Goal: Task Accomplishment & Management: Manage account settings

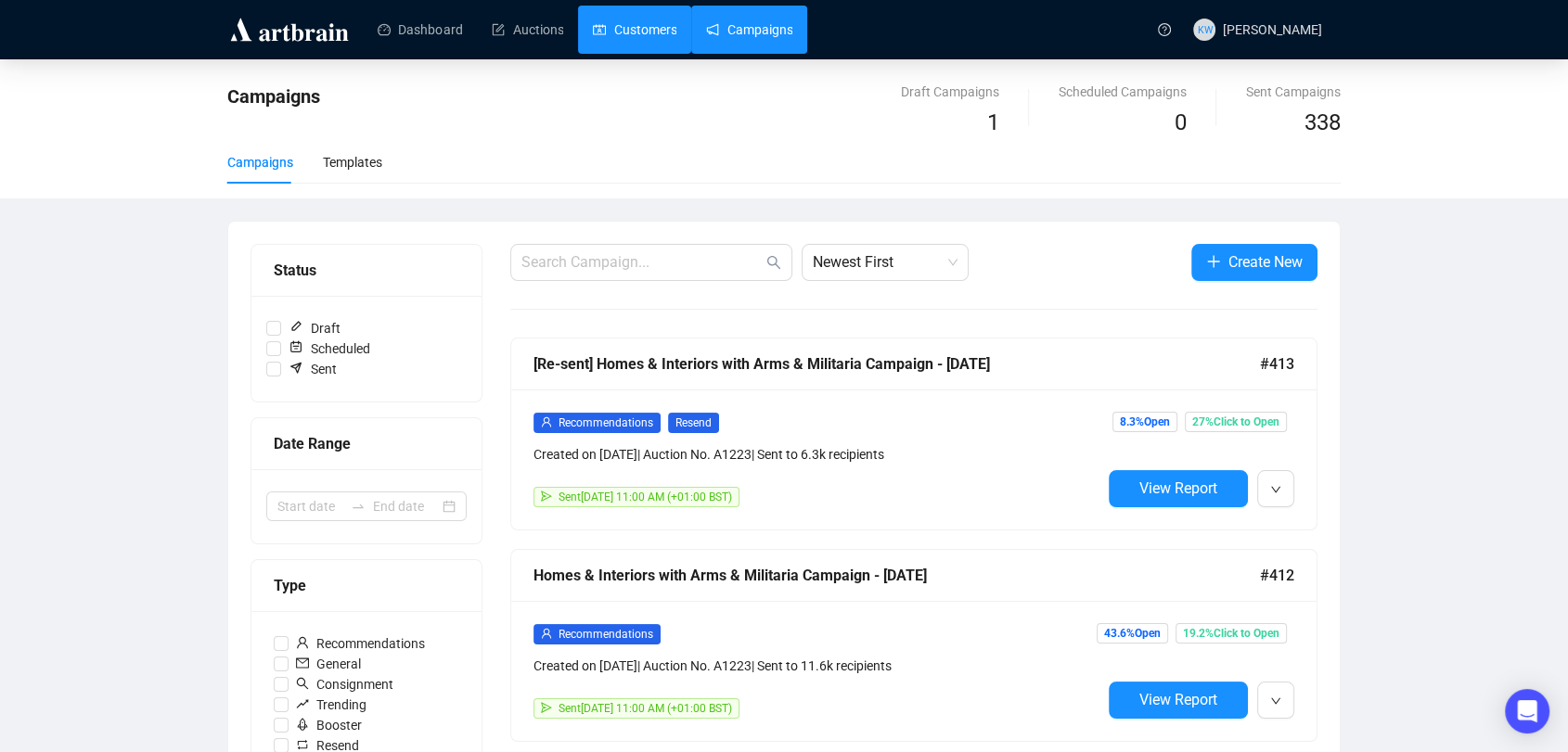
click at [638, 24] on link "Customers" at bounding box center [634, 29] width 83 height 48
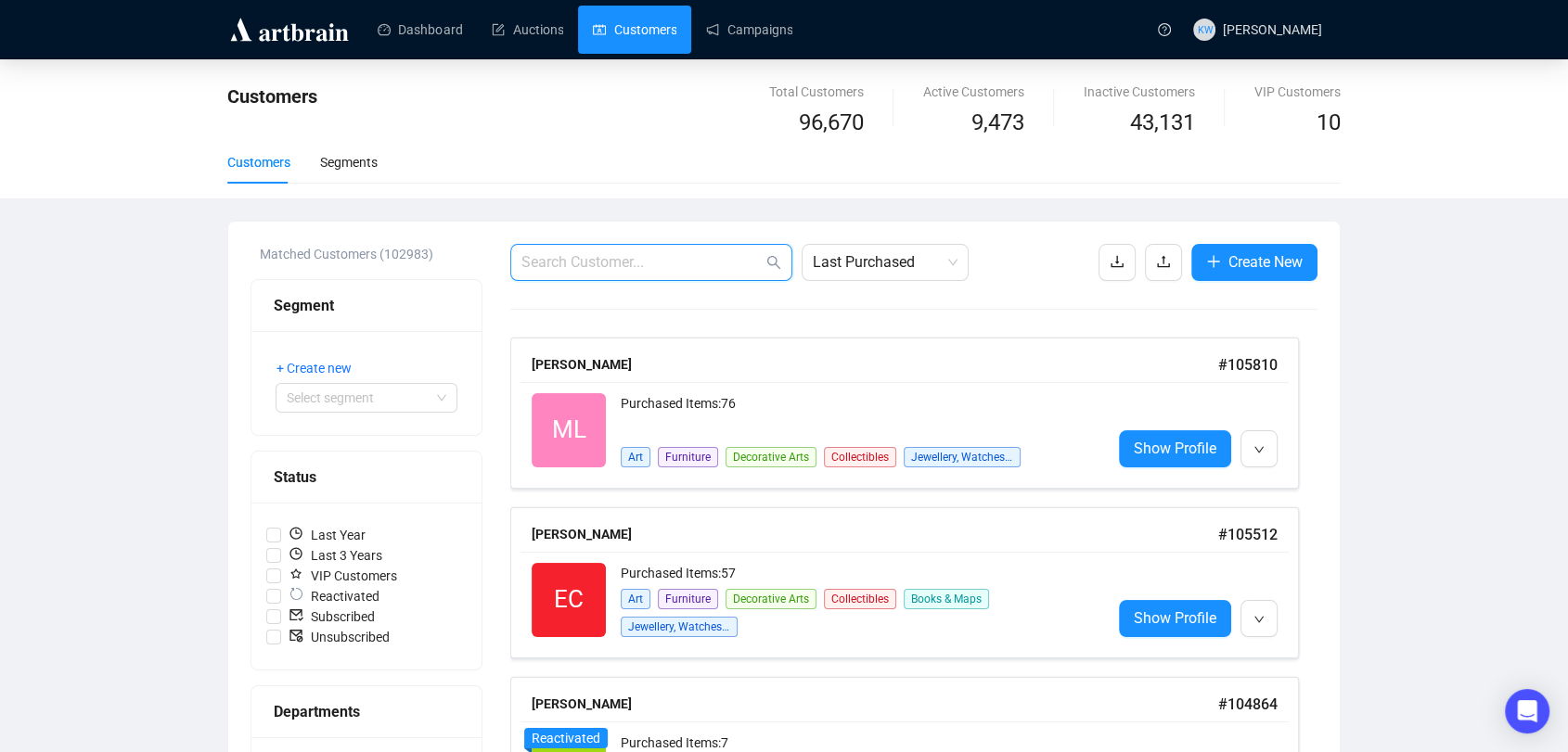
click at [579, 251] on input "text" at bounding box center [641, 263] width 241 height 23
paste input "[EMAIL_ADDRESS][DOMAIN_NAME]"
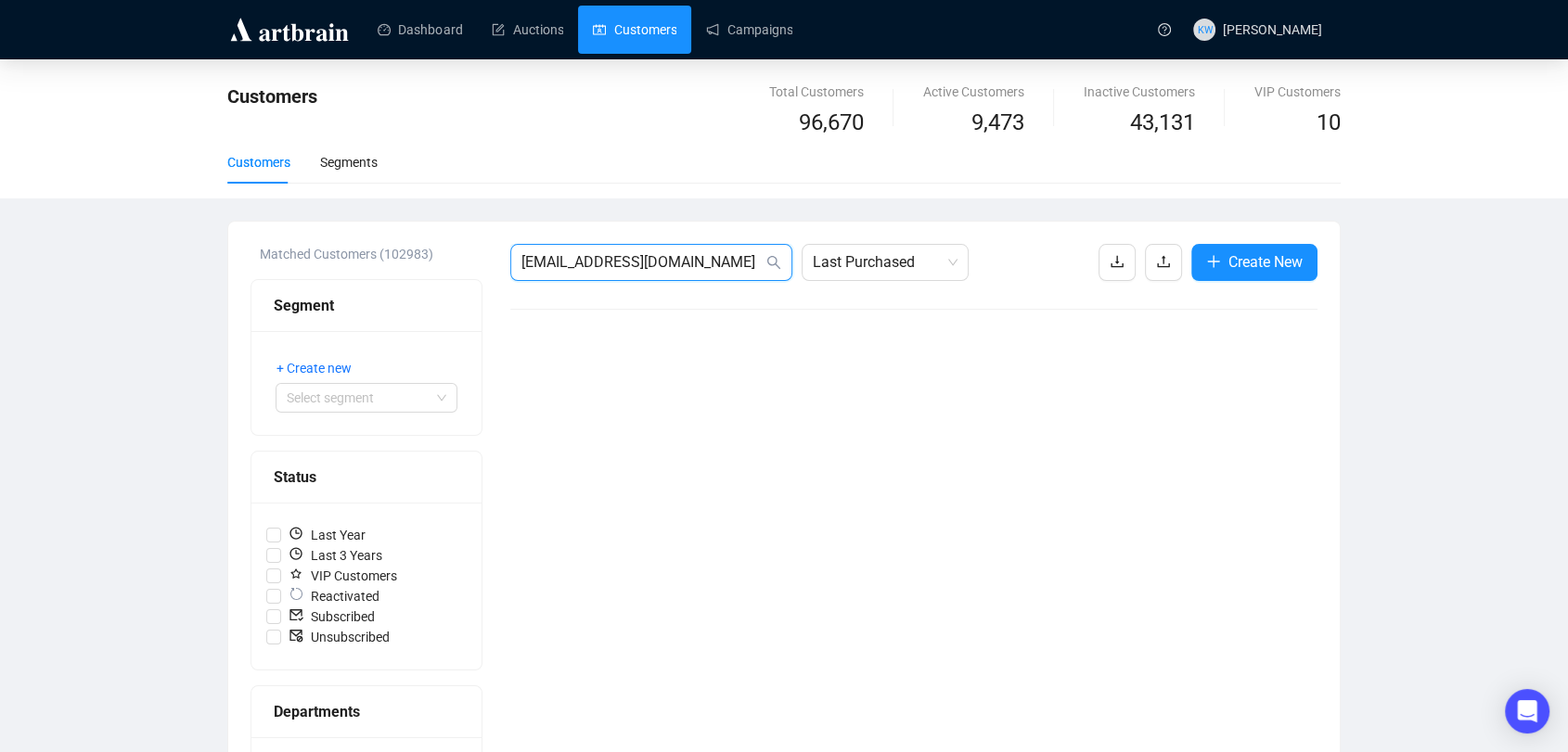
click at [725, 267] on input "[EMAIL_ADDRESS][DOMAIN_NAME]" at bounding box center [641, 263] width 241 height 23
drag, startPoint x: 734, startPoint y: 254, endPoint x: 268, endPoint y: 250, distance: 466.0
paste input "[PERSON_NAME][DOMAIN_NAME][PERSON_NAME]@g"
type input "[PERSON_NAME][DOMAIN_NAME][EMAIL_ADDRESS][PERSON_NAME][DOMAIN_NAME]"
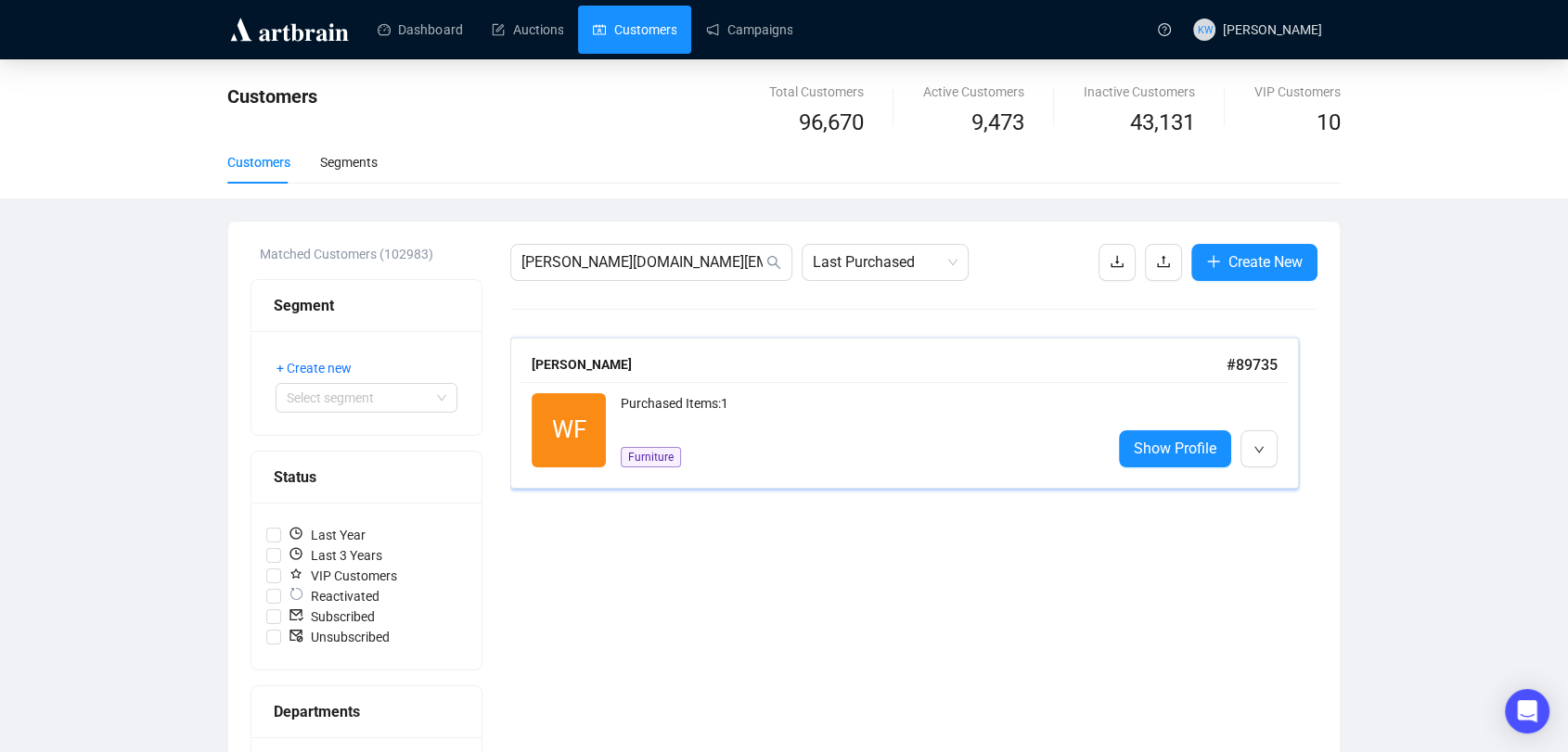
click at [815, 473] on div "WF Reactivated Purchased Items: 1 Furniture Show Profile" at bounding box center [904, 430] width 768 height 97
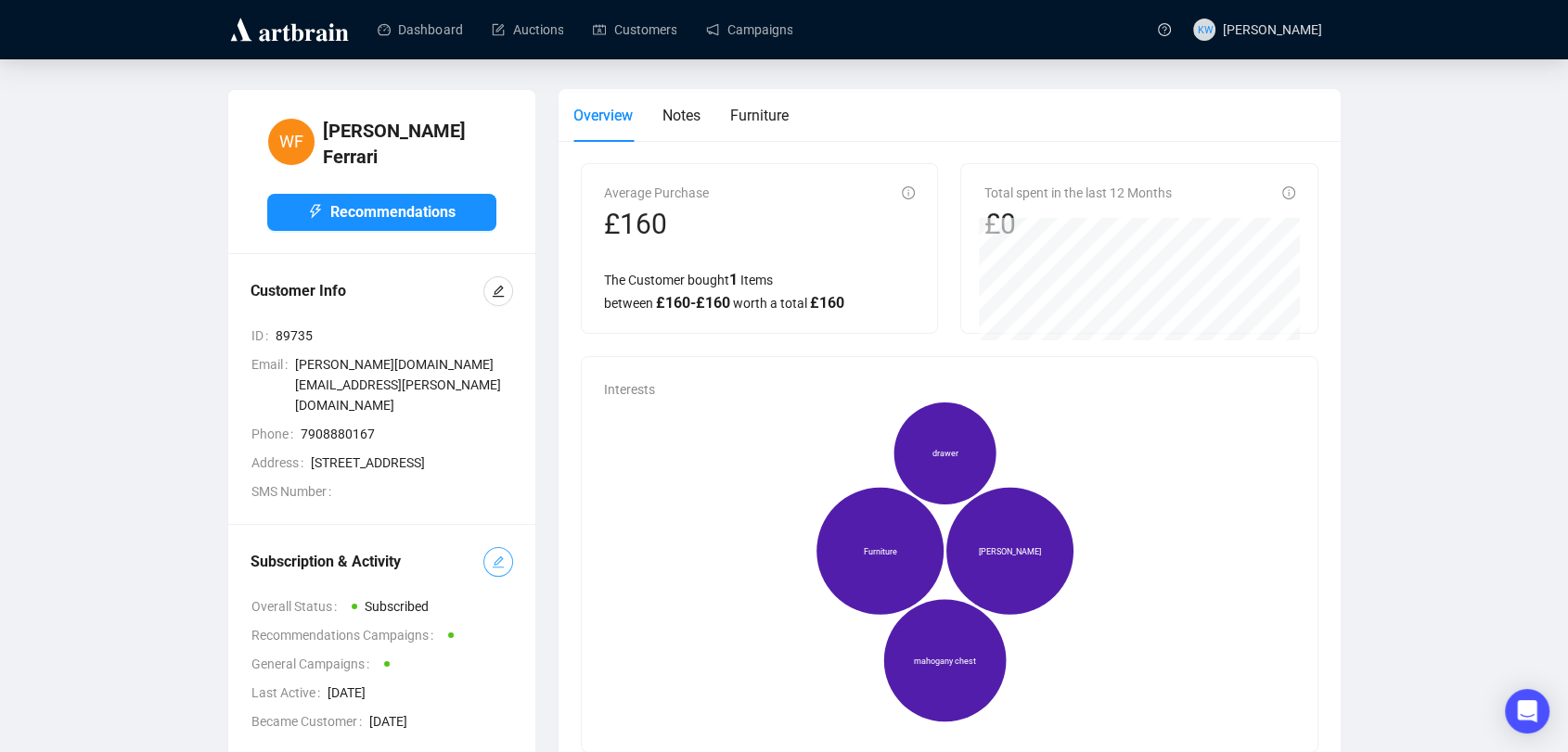
click at [505, 548] on button "button" at bounding box center [498, 563] width 30 height 30
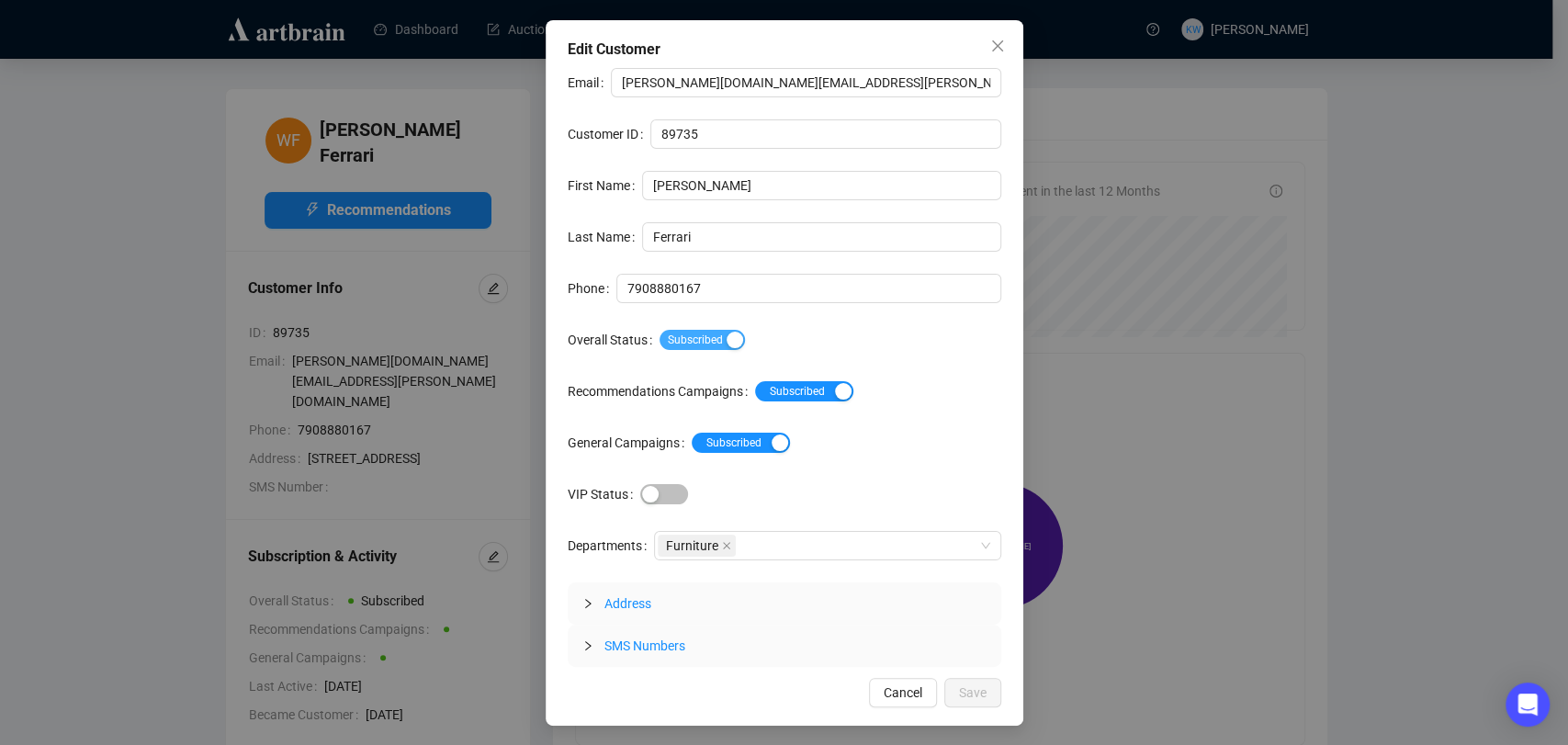
click at [691, 340] on span "Subscribed" at bounding box center [702, 340] width 85 height 20
click at [984, 686] on span "Save" at bounding box center [973, 693] width 28 height 20
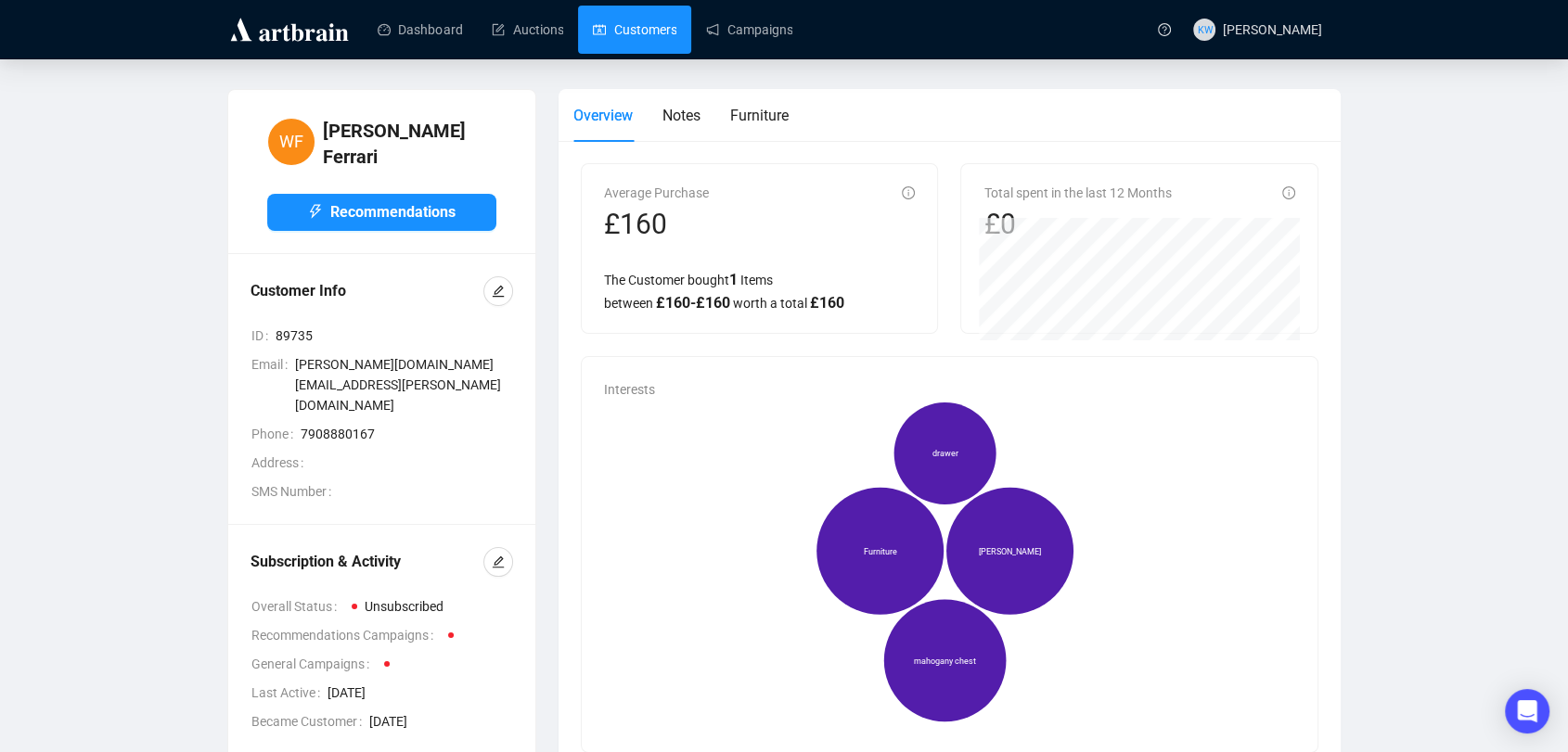
click at [657, 19] on link "Customers" at bounding box center [634, 29] width 83 height 48
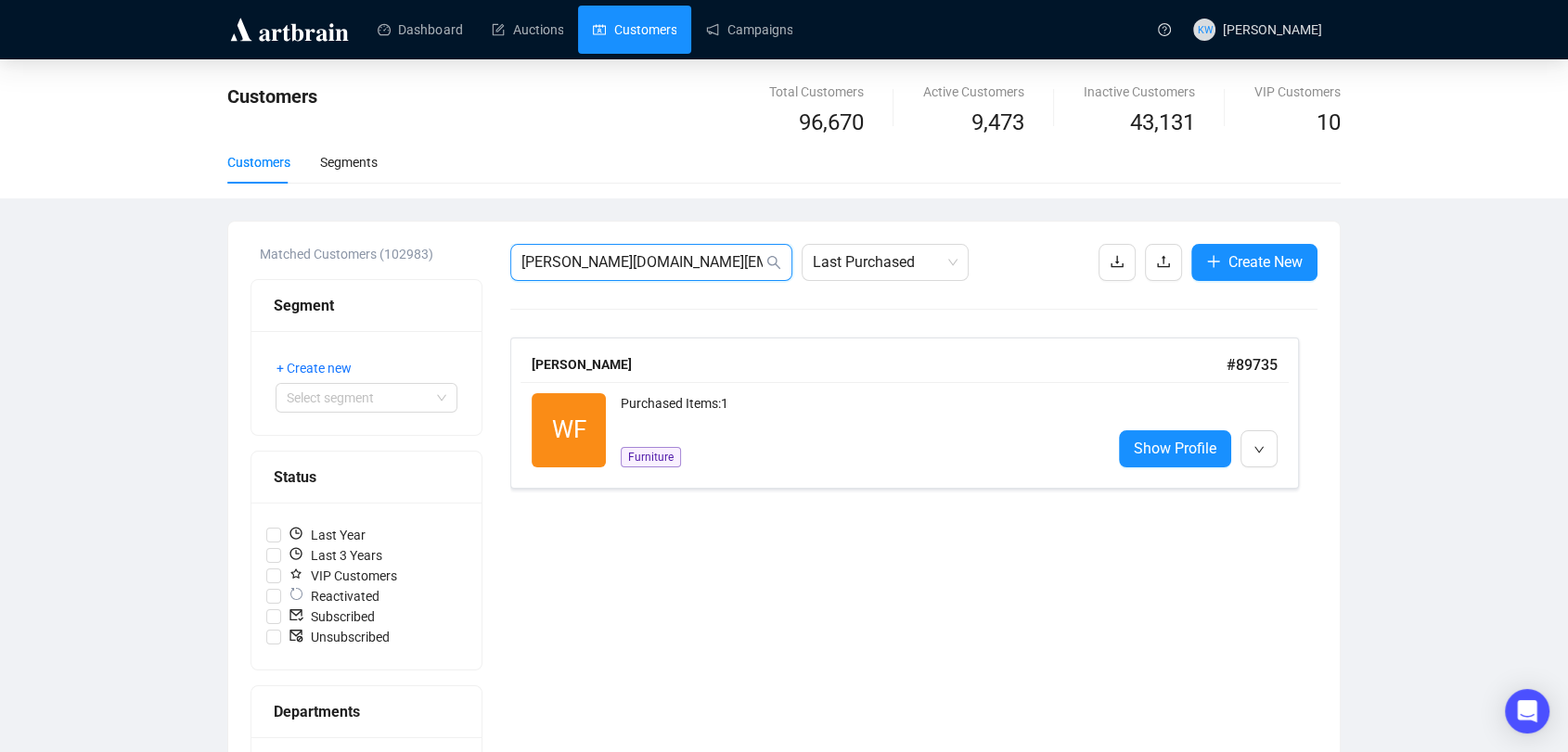
drag, startPoint x: 590, startPoint y: 254, endPoint x: 156, endPoint y: 280, distance: 434.8
click at [156, 280] on div "Customers Total Customers 96,670 Active Customers 9,473 Inactive Customers 43,1…" at bounding box center [784, 686] width 1568 height 1256
paste input "zabataooh"
type input "[EMAIL_ADDRESS][DOMAIN_NAME]"
click at [662, 419] on div "Purchased Items: 0" at bounding box center [858, 429] width 475 height 74
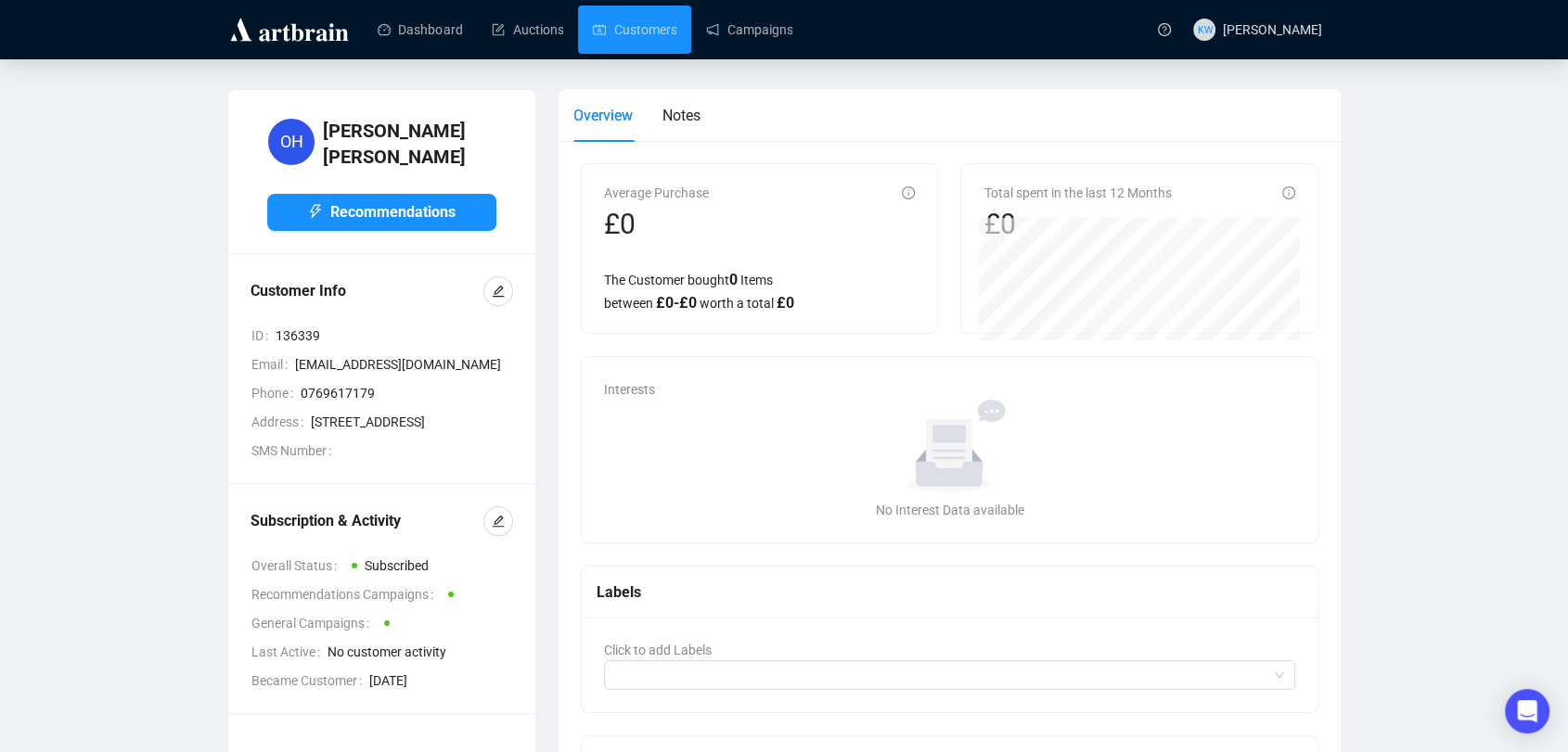
click at [502, 535] on div at bounding box center [498, 521] width 30 height 30
click at [501, 528] on icon "edit" at bounding box center [498, 521] width 13 height 13
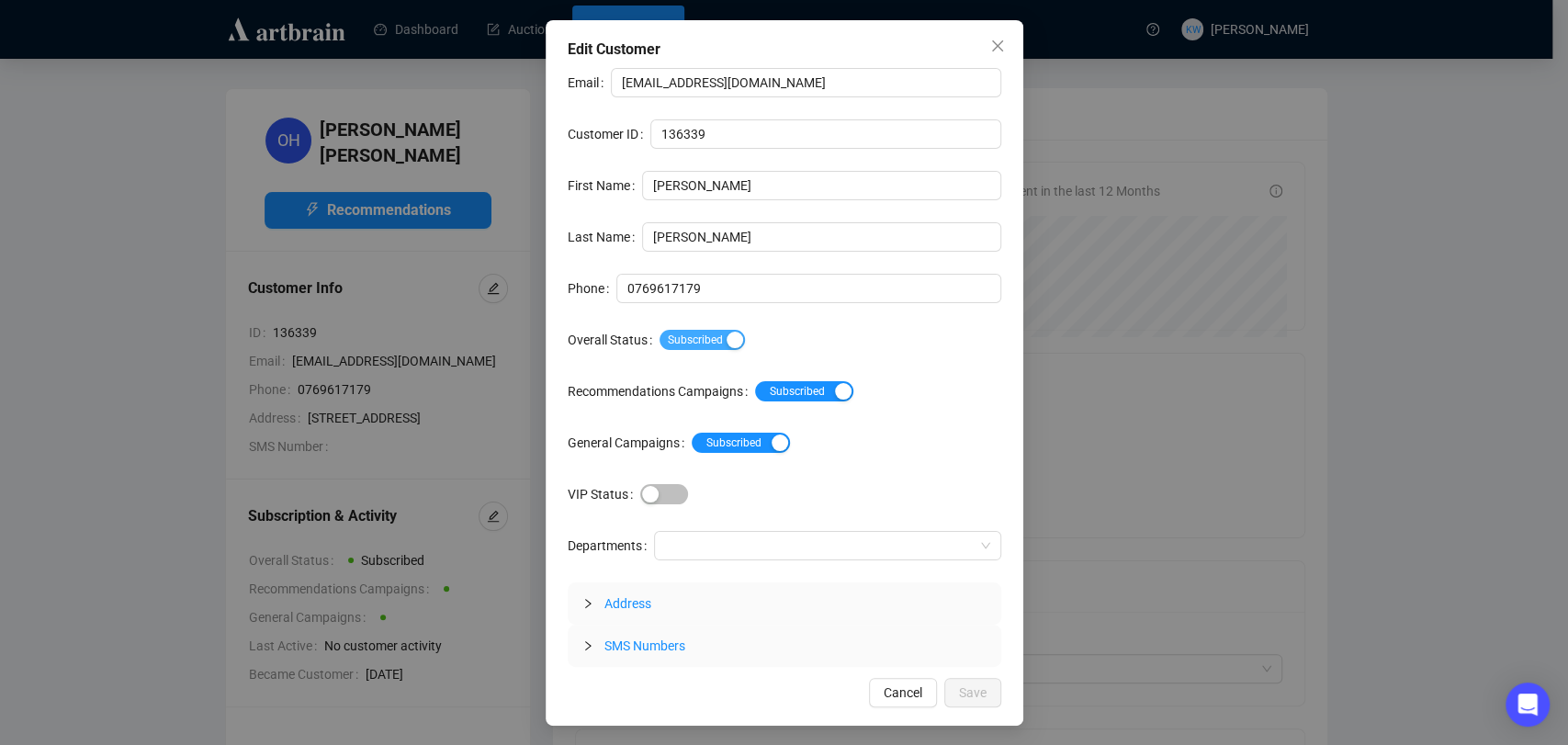
click at [706, 346] on span "Subscribed" at bounding box center [702, 340] width 85 height 20
click at [983, 693] on span "Save" at bounding box center [973, 693] width 28 height 20
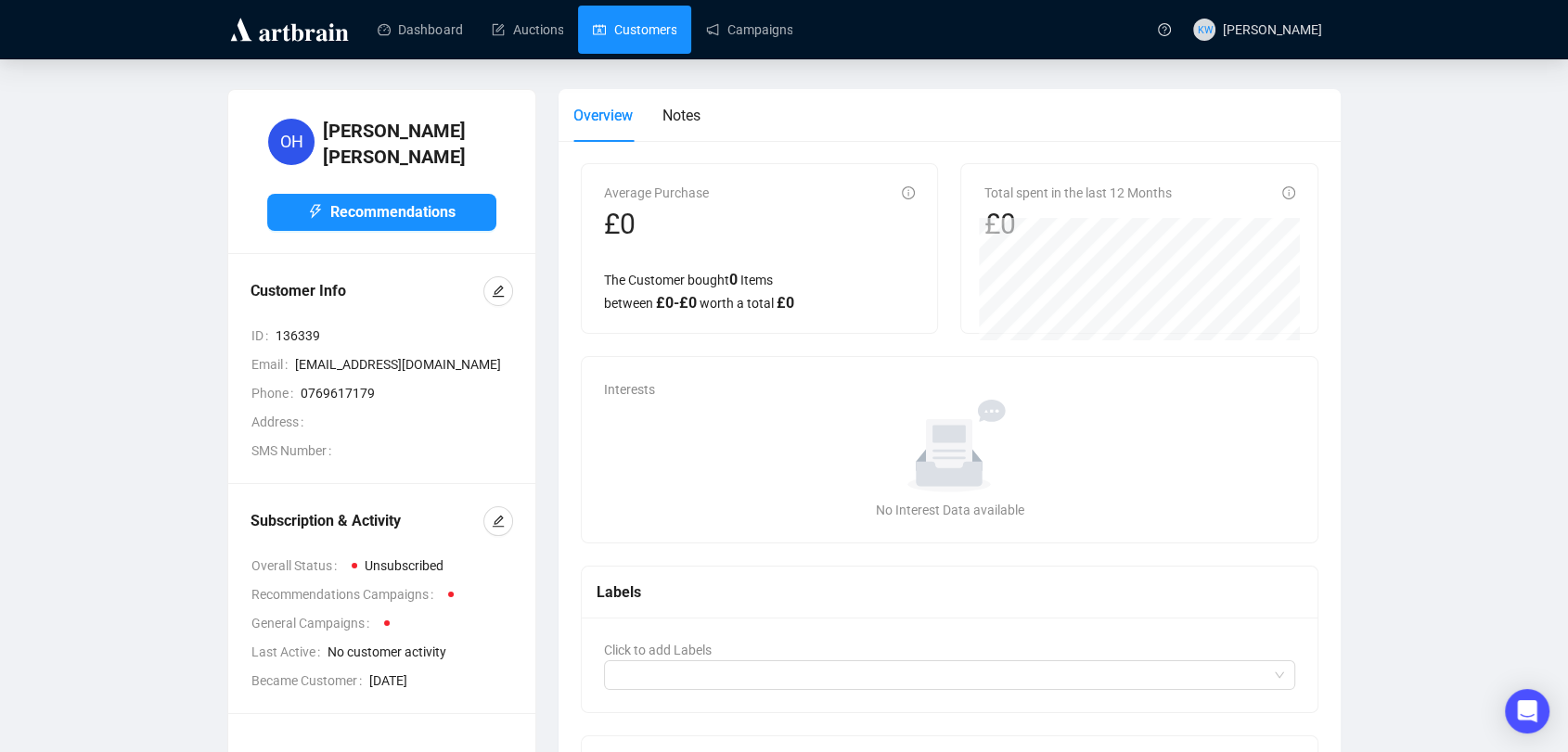
click at [635, 28] on link "Customers" at bounding box center [634, 29] width 83 height 48
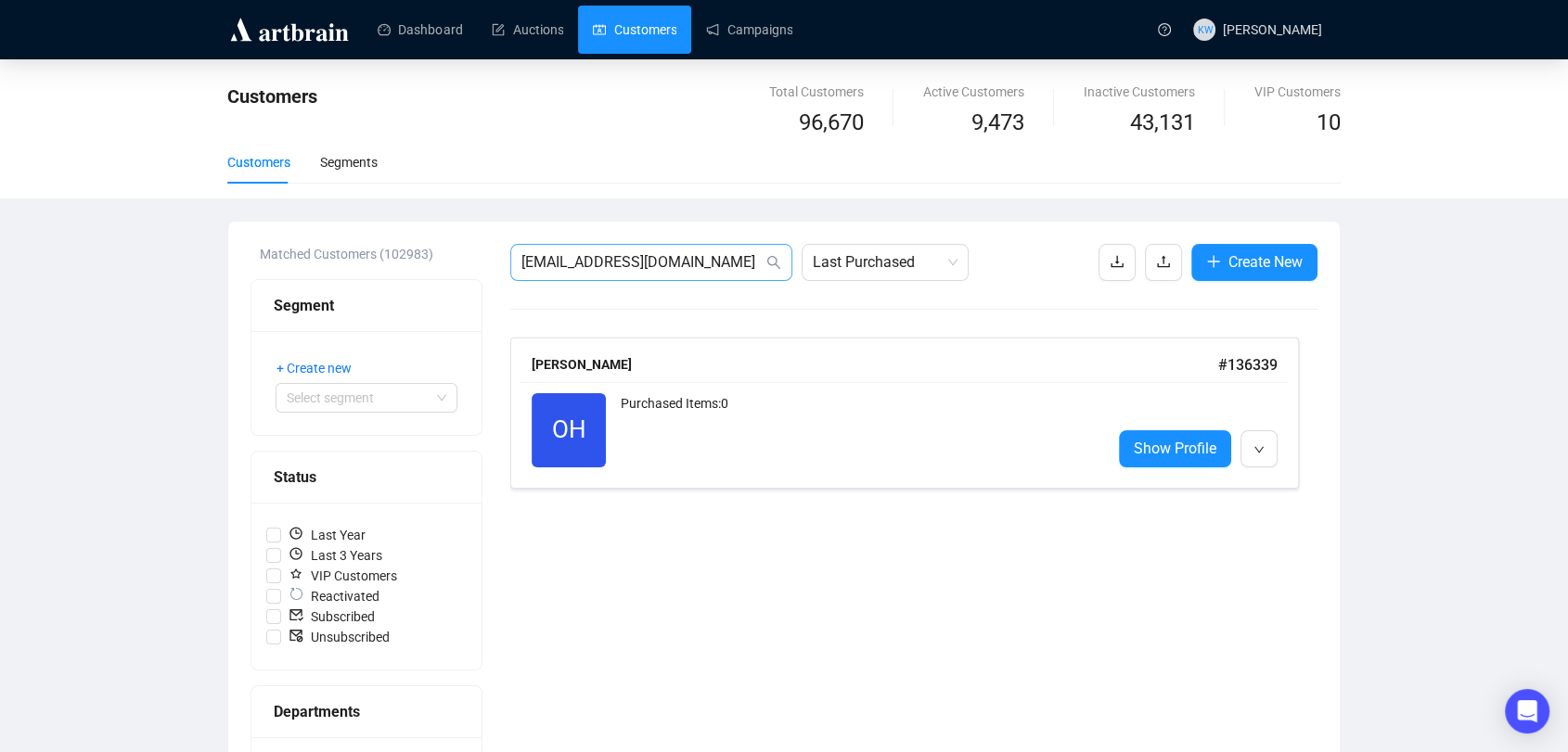
drag, startPoint x: 704, startPoint y: 276, endPoint x: 577, endPoint y: 271, distance: 127.1
click at [577, 271] on span "[EMAIL_ADDRESS][DOMAIN_NAME]" at bounding box center [651, 263] width 282 height 38
click at [670, 417] on div "Purchased Items: 0" at bounding box center [858, 429] width 475 height 74
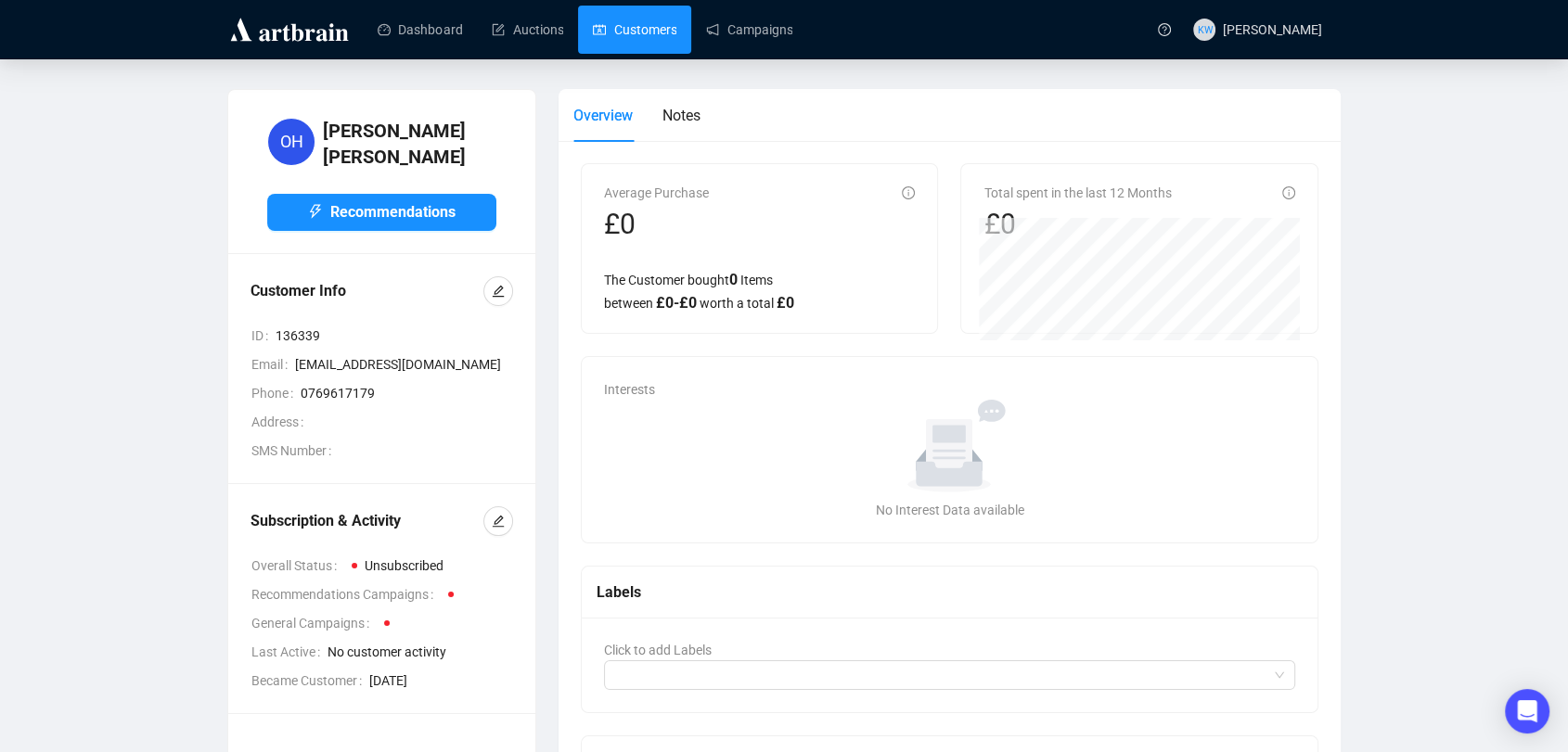
click at [602, 36] on link "Customers" at bounding box center [634, 29] width 83 height 48
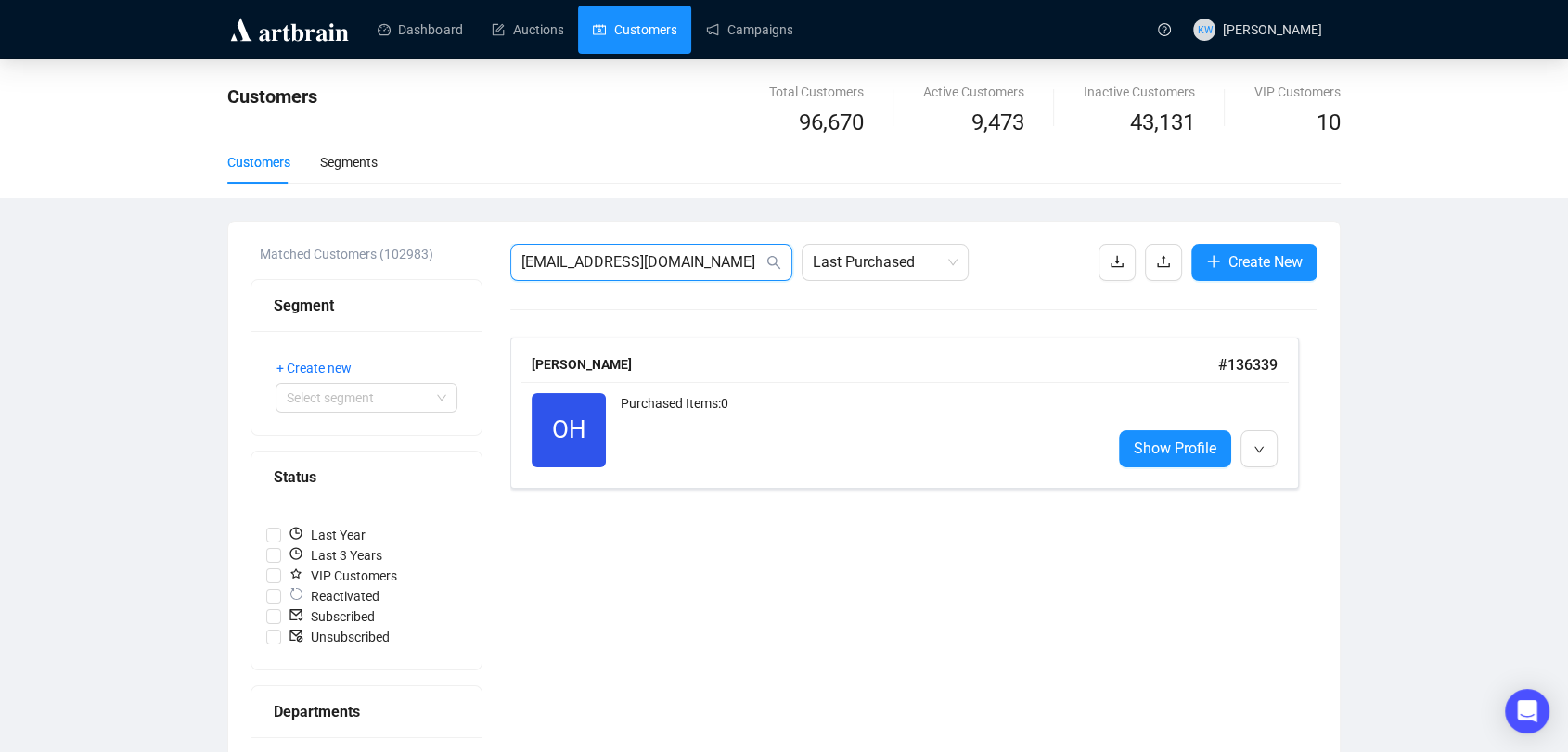
drag, startPoint x: 695, startPoint y: 263, endPoint x: 447, endPoint y: 236, distance: 249.5
paste input "[PERSON_NAME].worthy"
type input "[PERSON_NAME][EMAIL_ADDRESS][DOMAIN_NAME]"
click at [806, 402] on div "Purchased Items: 0" at bounding box center [858, 429] width 475 height 74
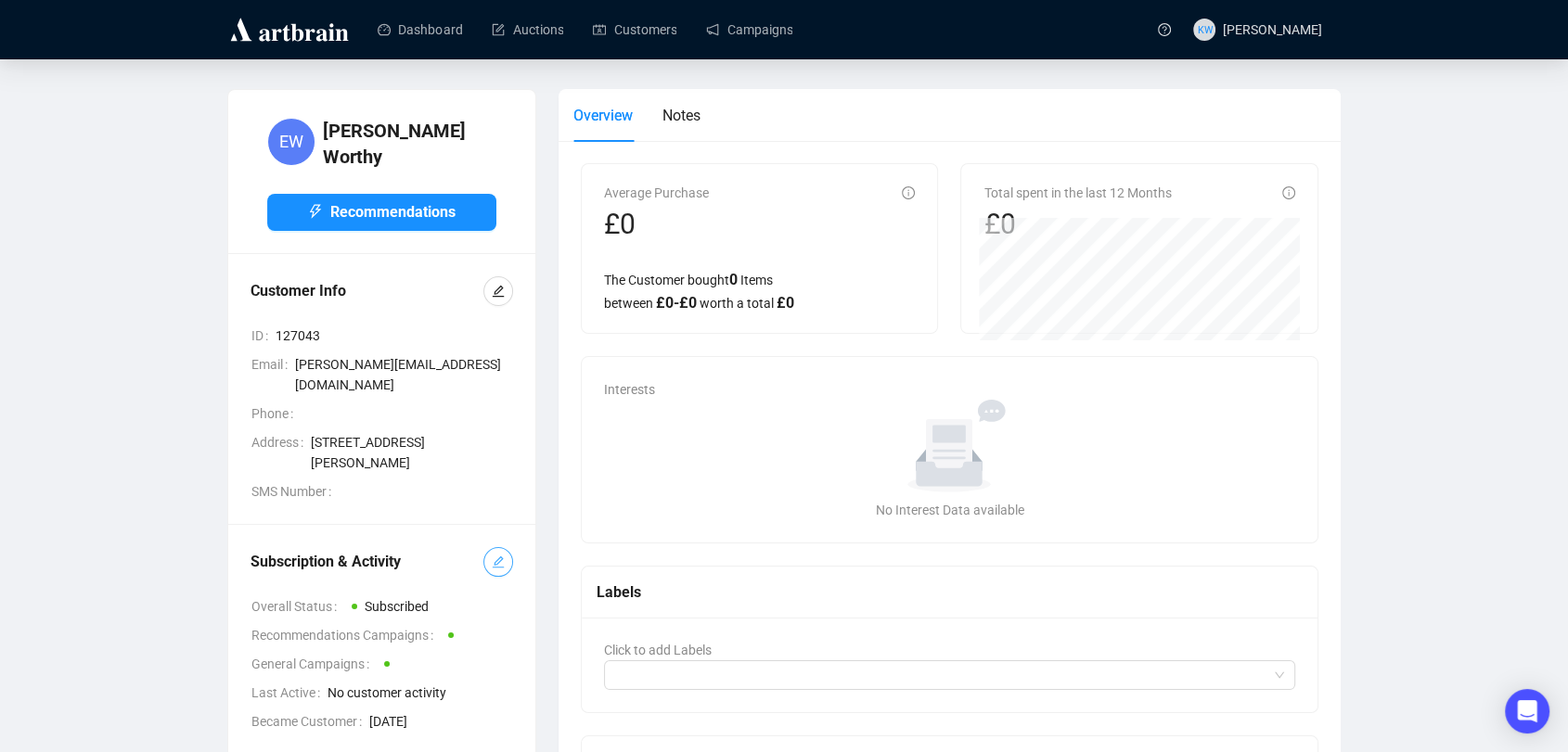
click at [510, 548] on button "button" at bounding box center [498, 563] width 30 height 30
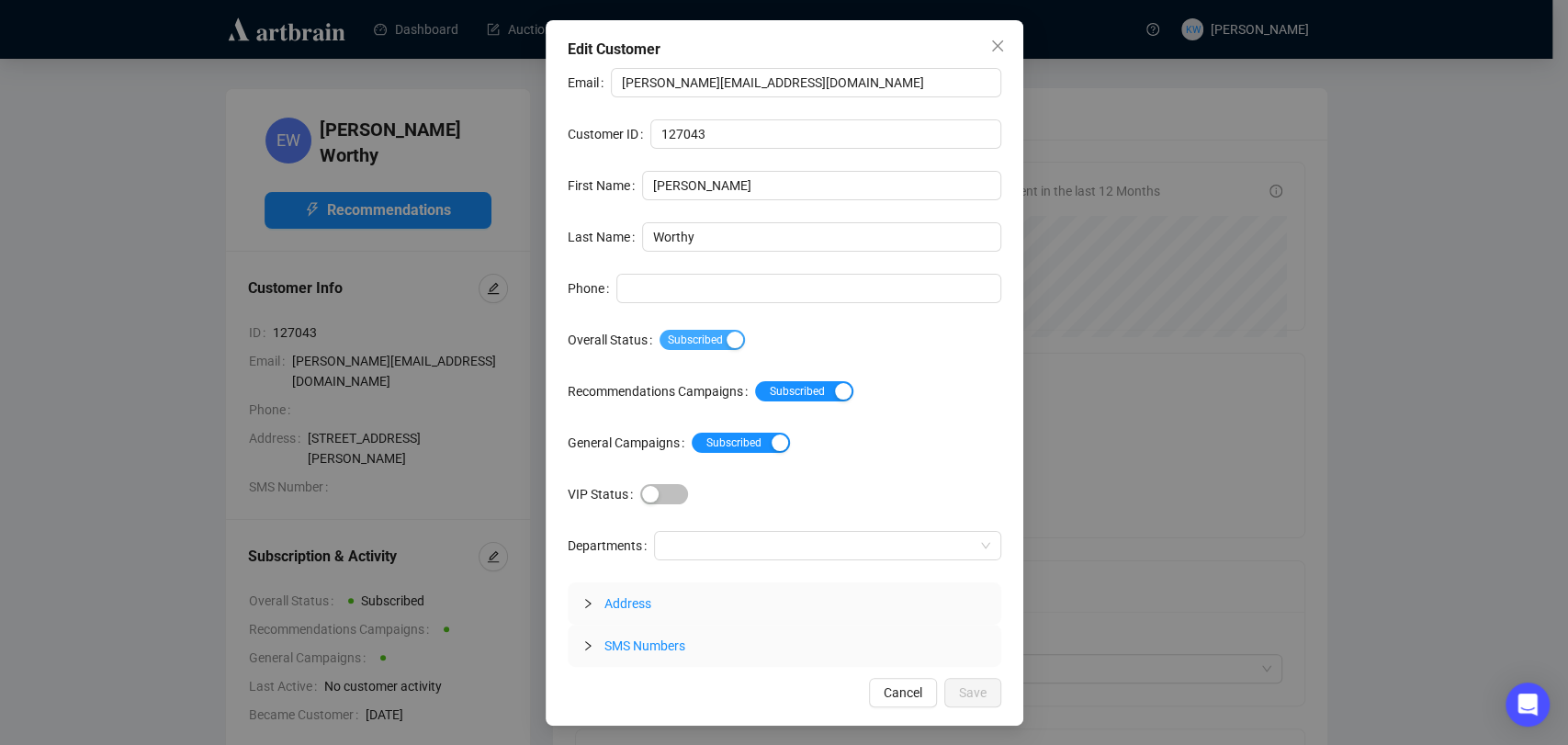
click at [711, 341] on span "Subscribed" at bounding box center [702, 340] width 85 height 20
click at [976, 686] on span "Save" at bounding box center [973, 693] width 28 height 20
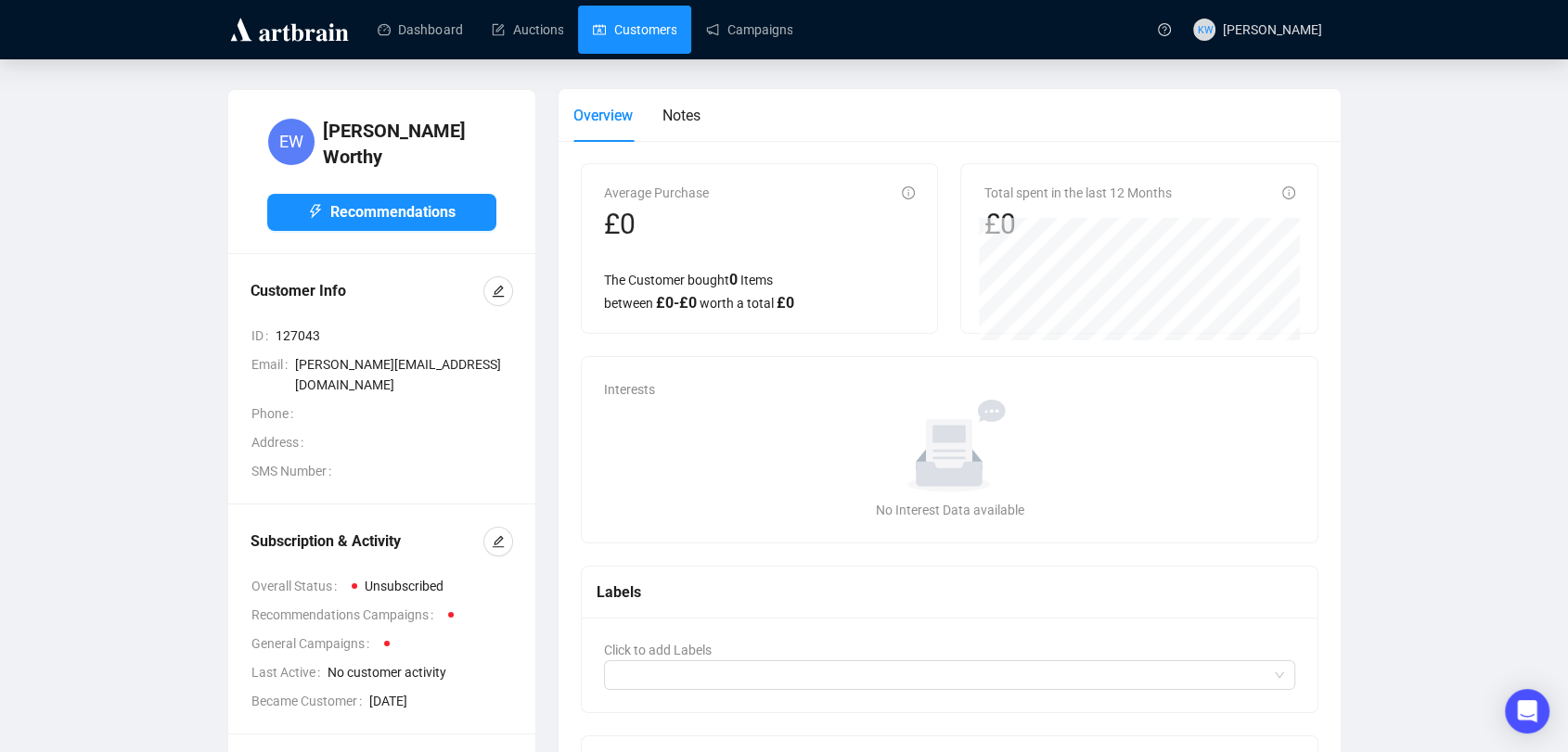
click at [643, 25] on link "Customers" at bounding box center [634, 29] width 83 height 48
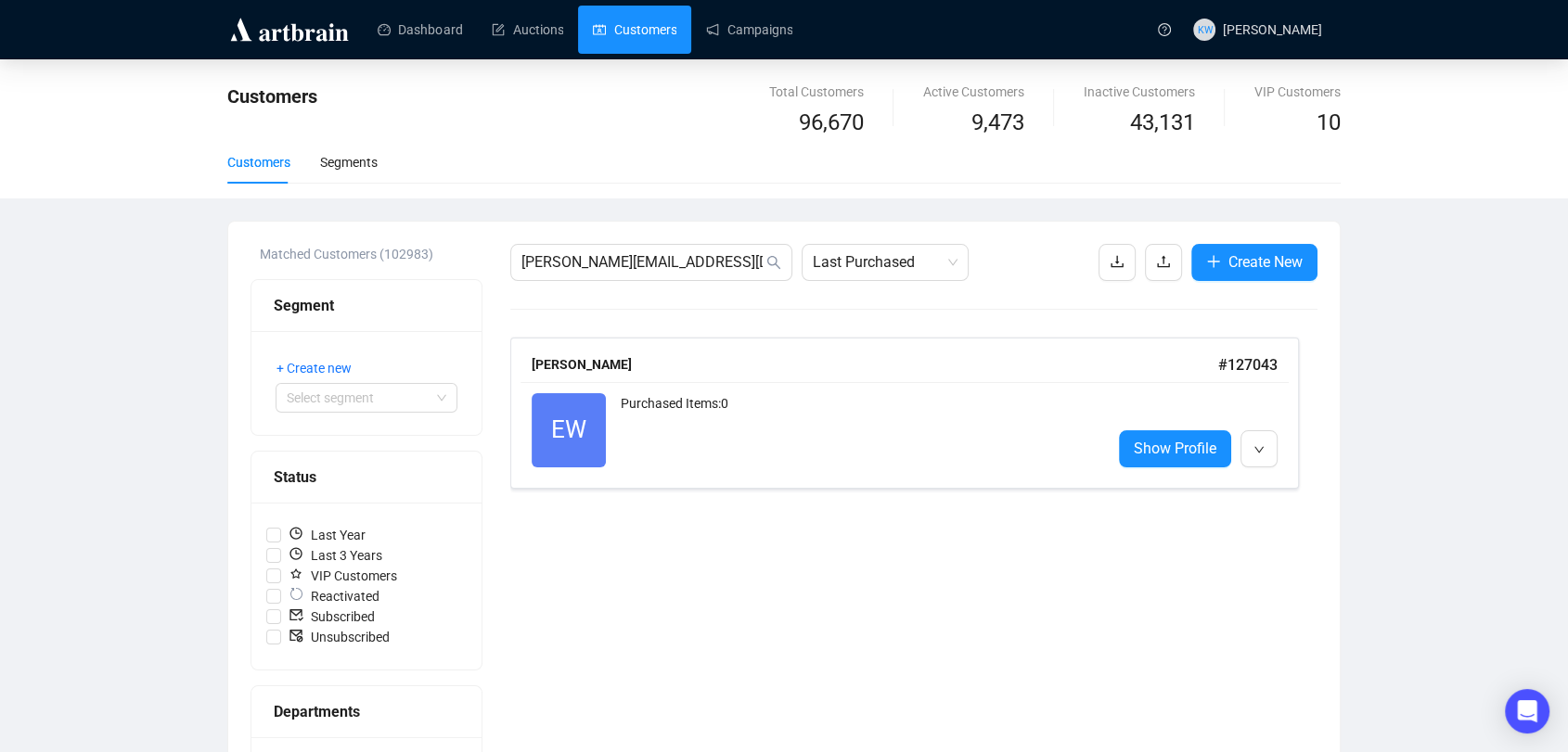
drag, startPoint x: 714, startPoint y: 274, endPoint x: 453, endPoint y: 250, distance: 262.1
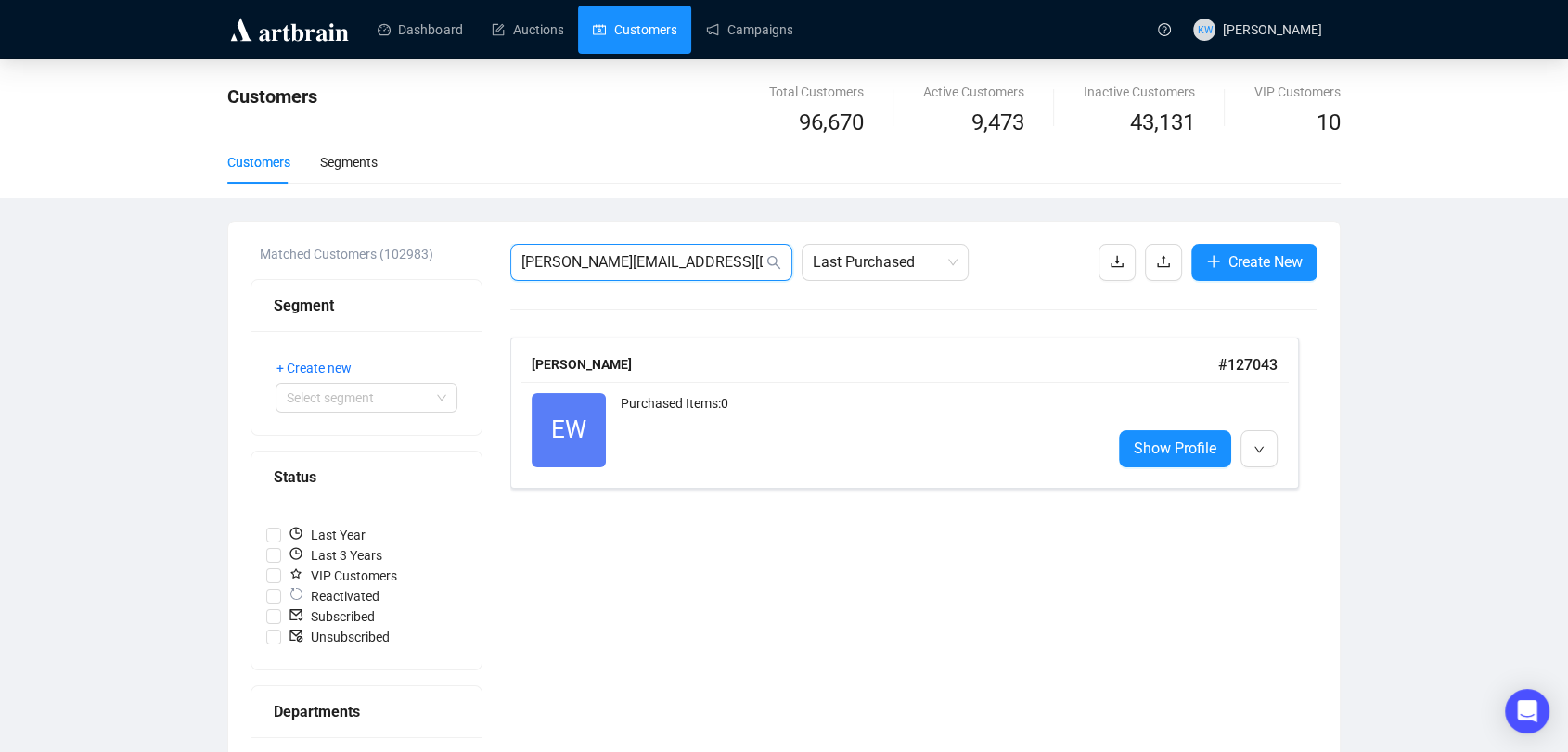
click at [609, 263] on input "[PERSON_NAME][EMAIL_ADDRESS][DOMAIN_NAME]" at bounding box center [641, 263] width 241 height 23
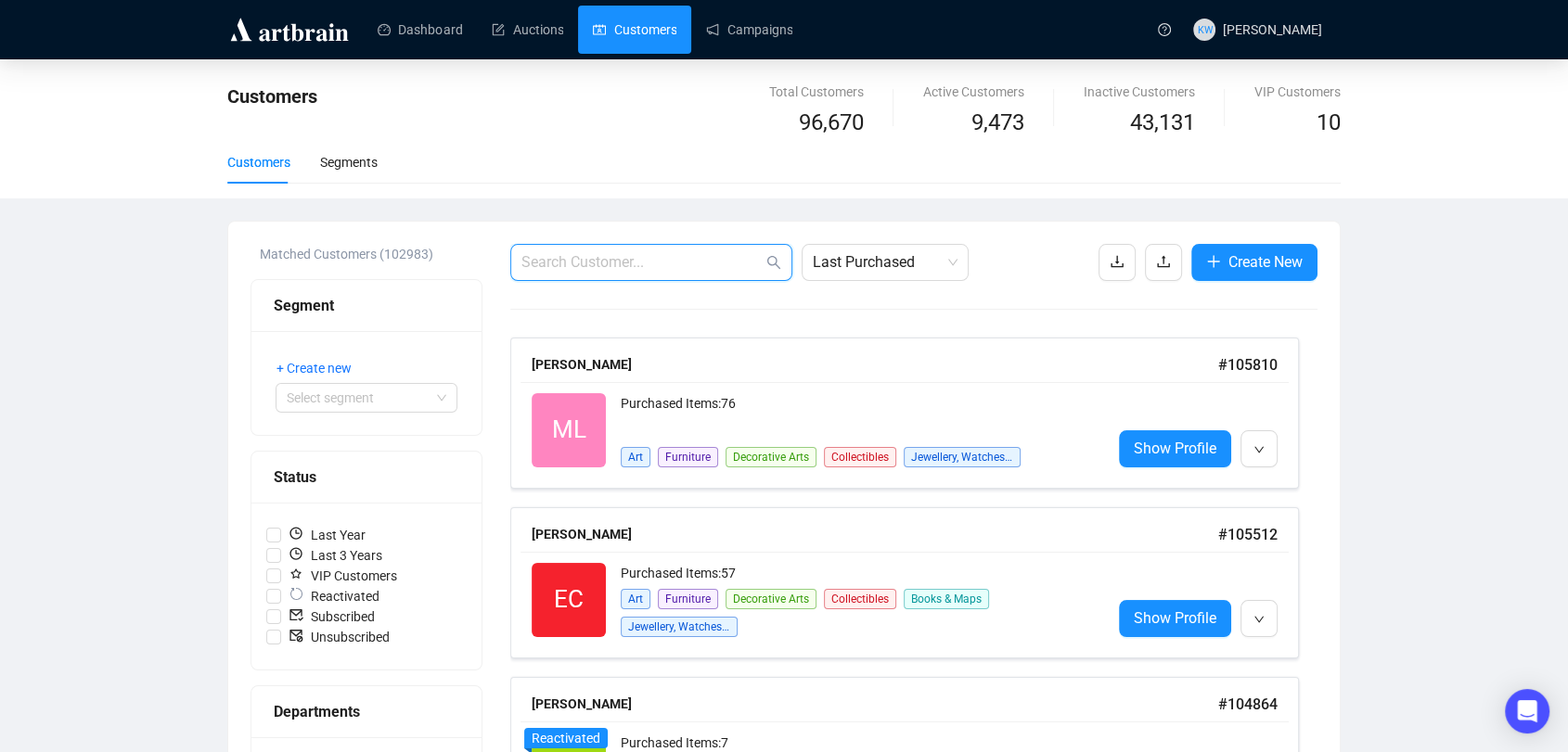
paste input "[EMAIL_ADDRESS][DOMAIN_NAME]"
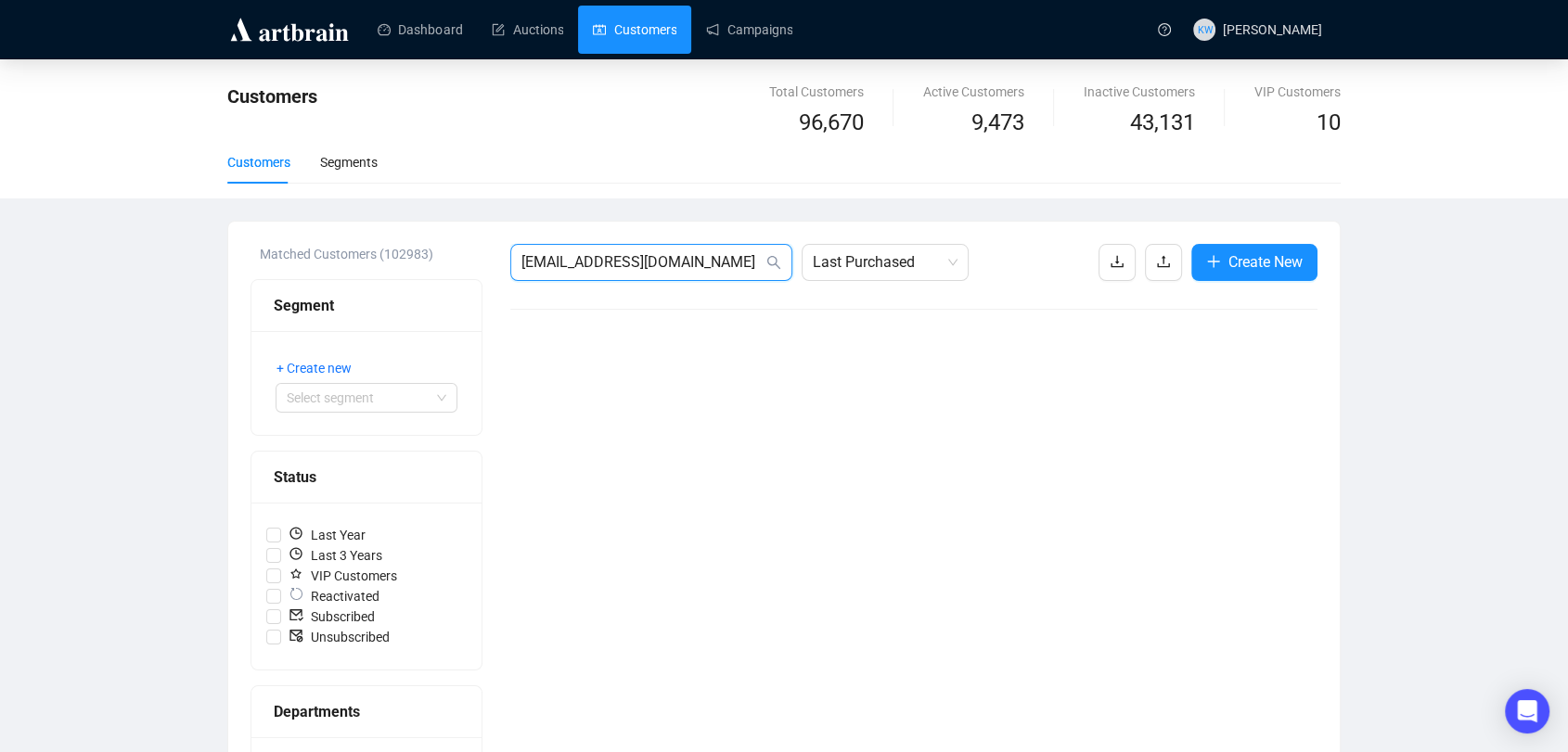
drag, startPoint x: 720, startPoint y: 265, endPoint x: 341, endPoint y: 260, distance: 379.0
paste input "[EMAIL_ADDRESS][DOMAIN_NAME]"
type input "[EMAIL_ADDRESS][DOMAIN_NAME]"
drag, startPoint x: 725, startPoint y: 256, endPoint x: 434, endPoint y: 251, distance: 291.0
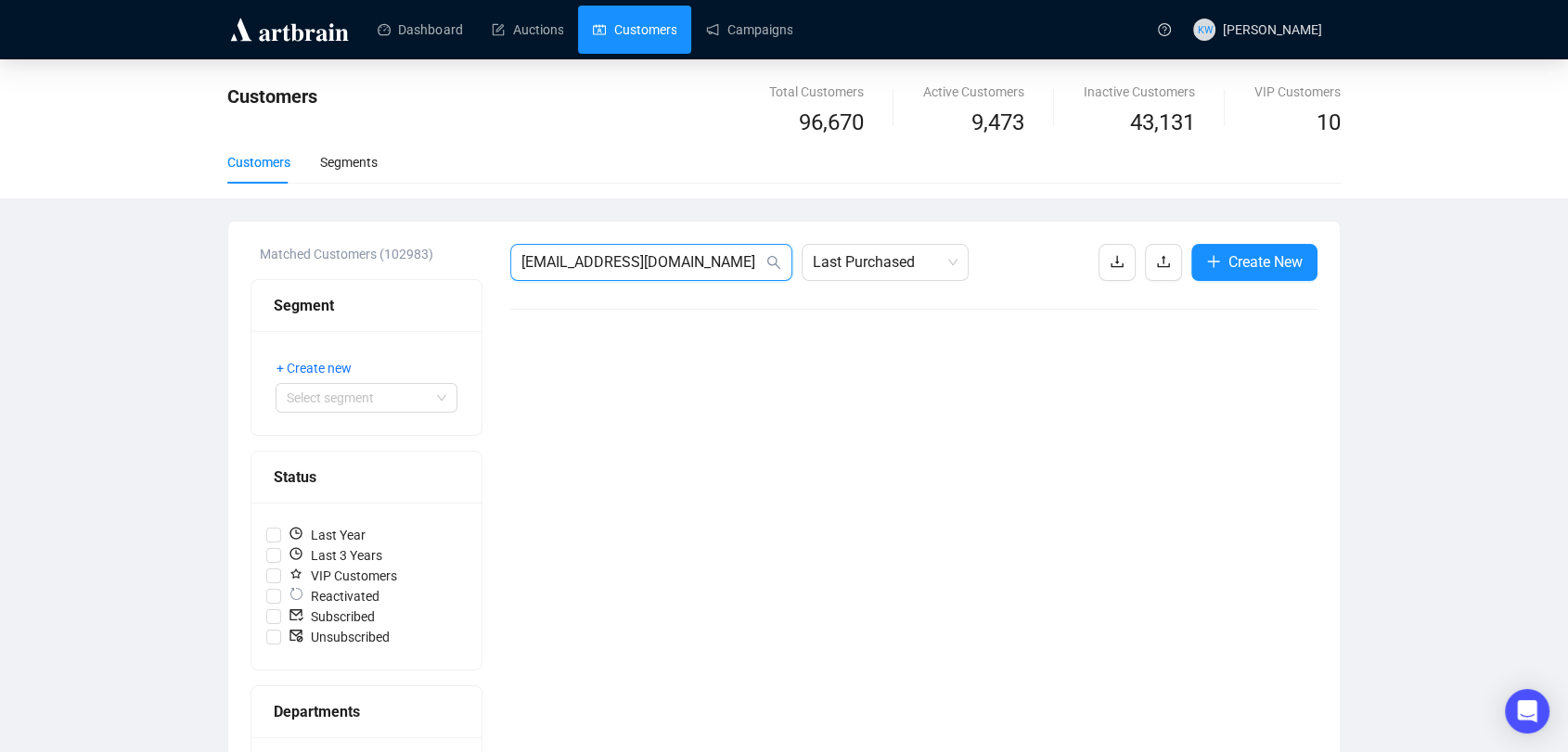
paste input "[EMAIL_ADDRESS][DOMAIN_NAME]"
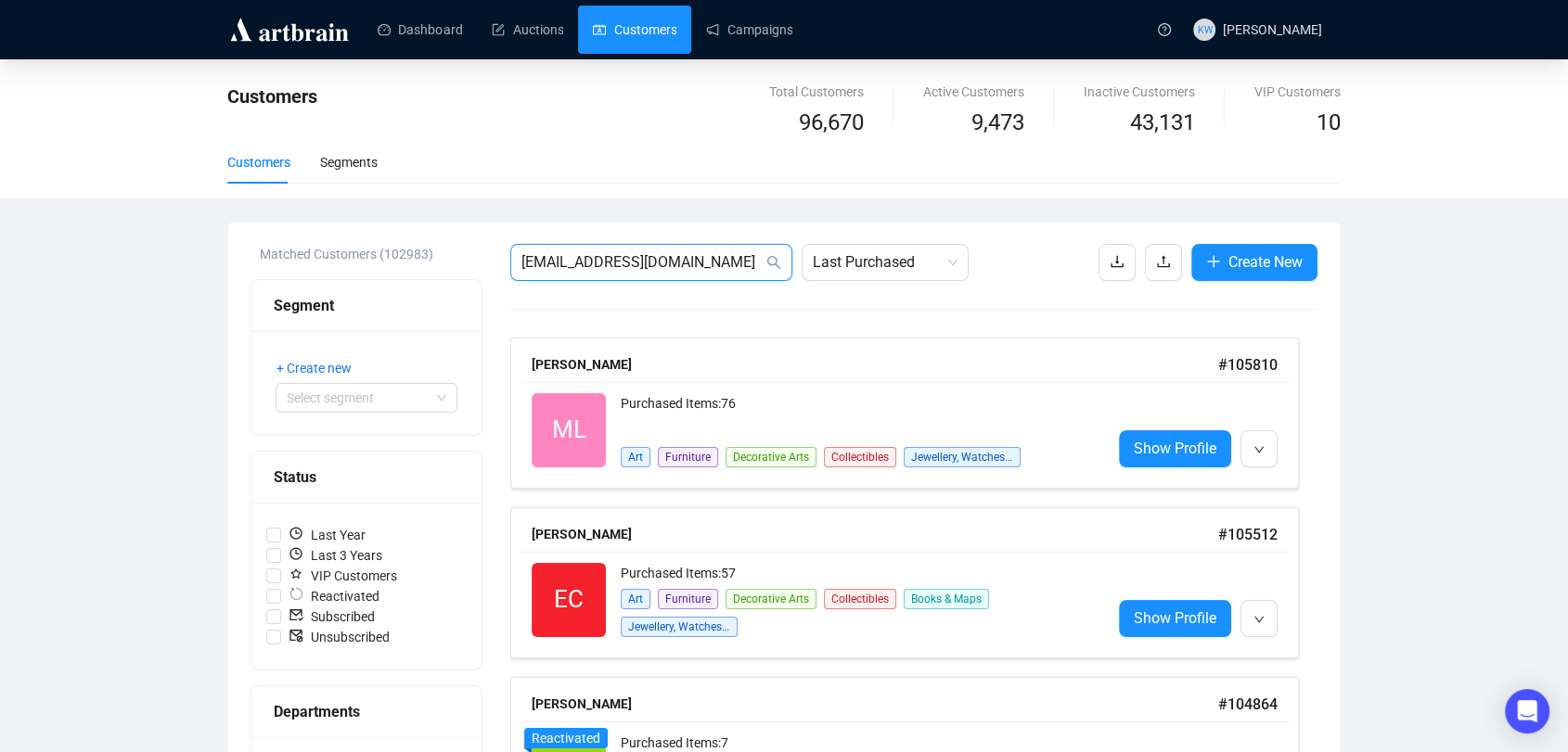
type input "[EMAIL_ADDRESS][DOMAIN_NAME]"
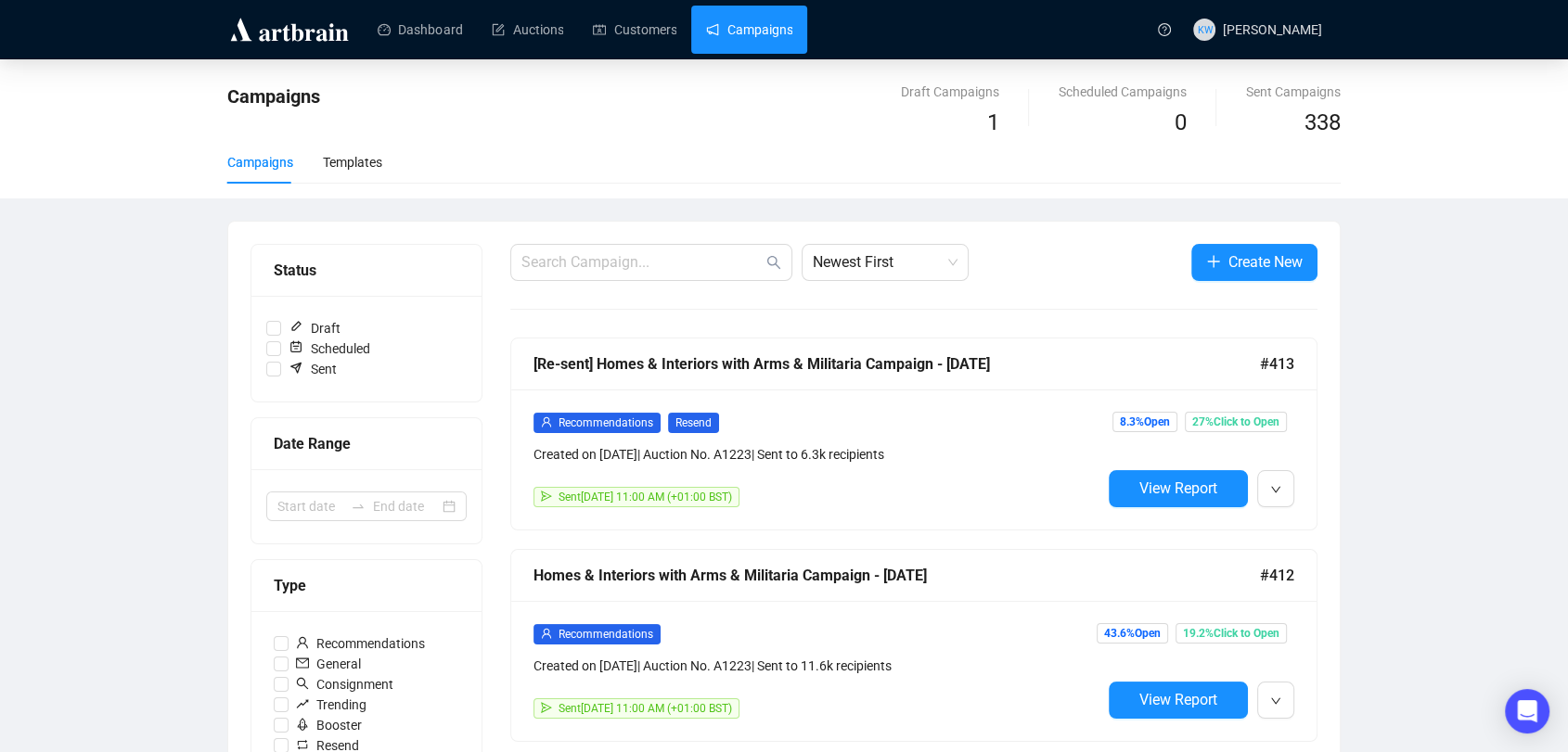
click at [988, 113] on div "1" at bounding box center [949, 124] width 98 height 36
click at [538, 42] on link "Auctions" at bounding box center [527, 29] width 71 height 48
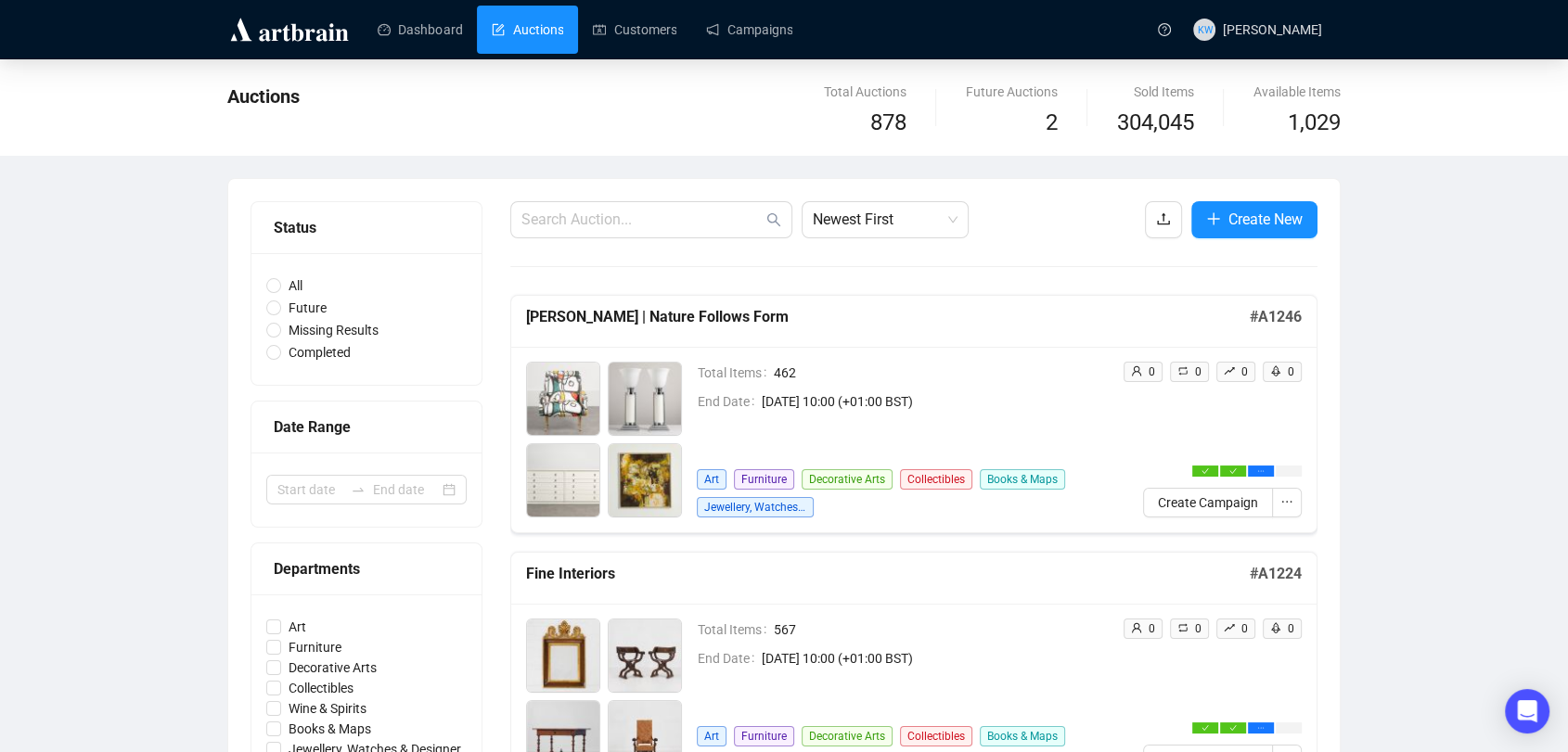
scroll to position [334, 0]
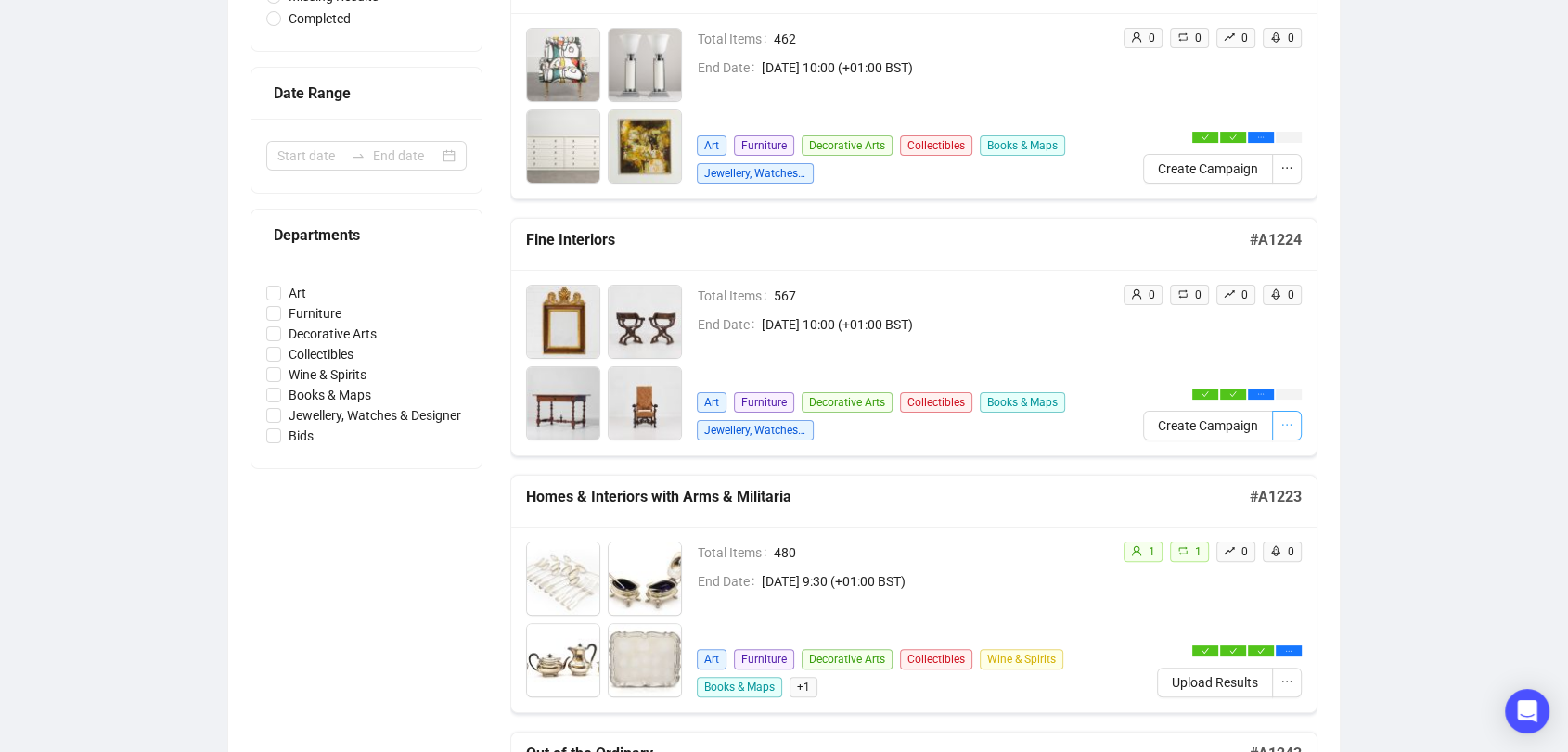
click at [1291, 415] on span "button" at bounding box center [1287, 426] width 13 height 21
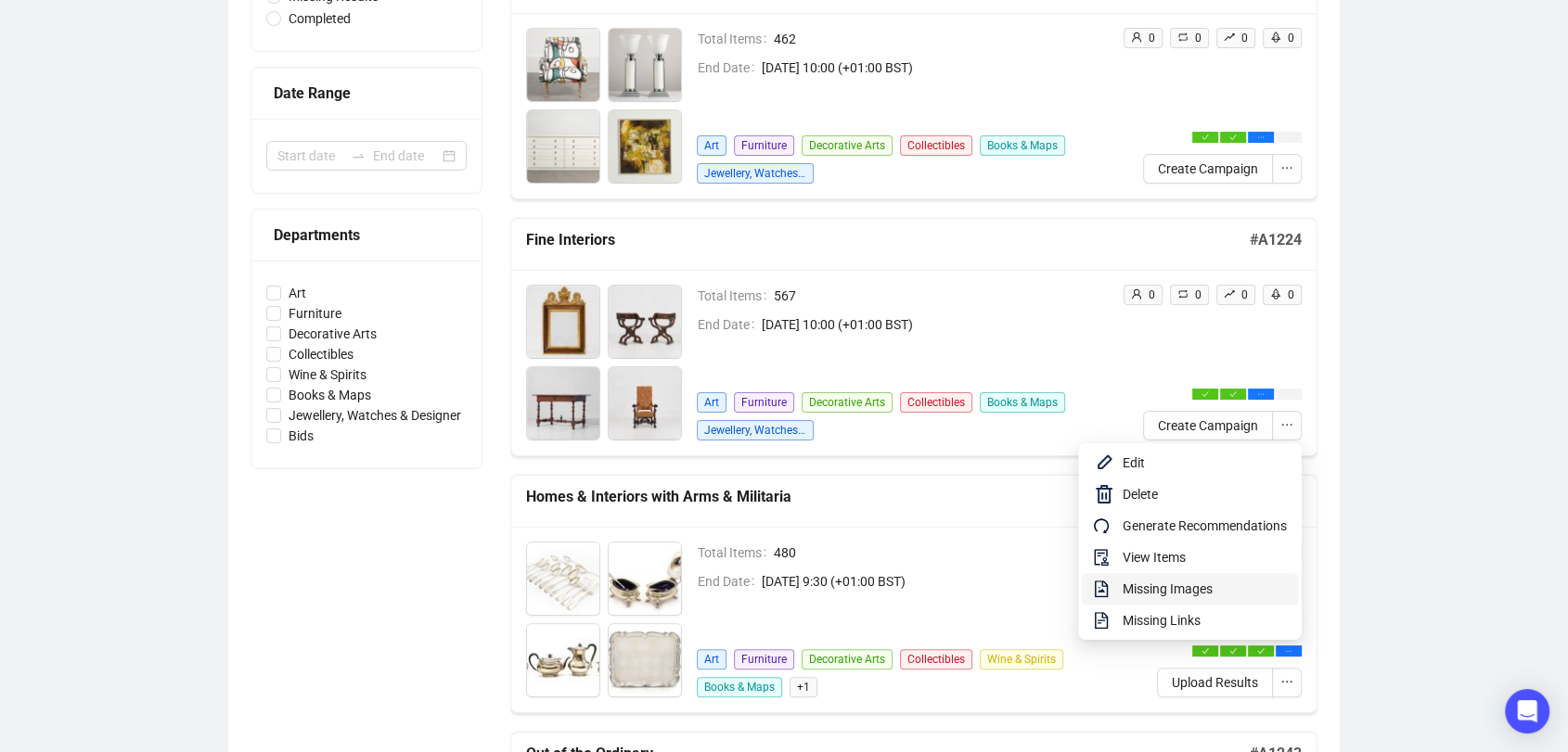
click at [1205, 588] on span "Missing Images" at bounding box center [1204, 589] width 164 height 21
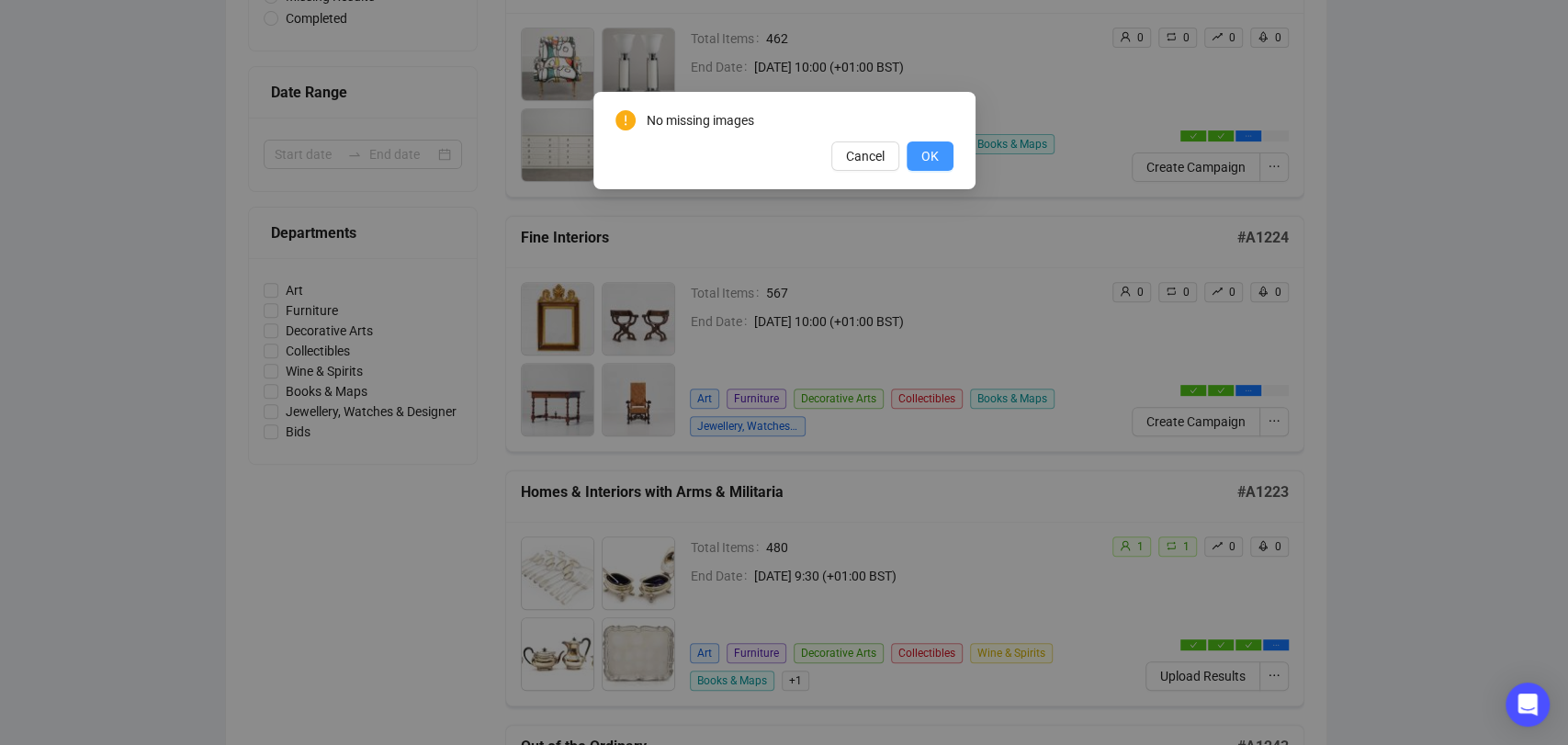
click at [933, 156] on span "OK" at bounding box center [929, 156] width 18 height 20
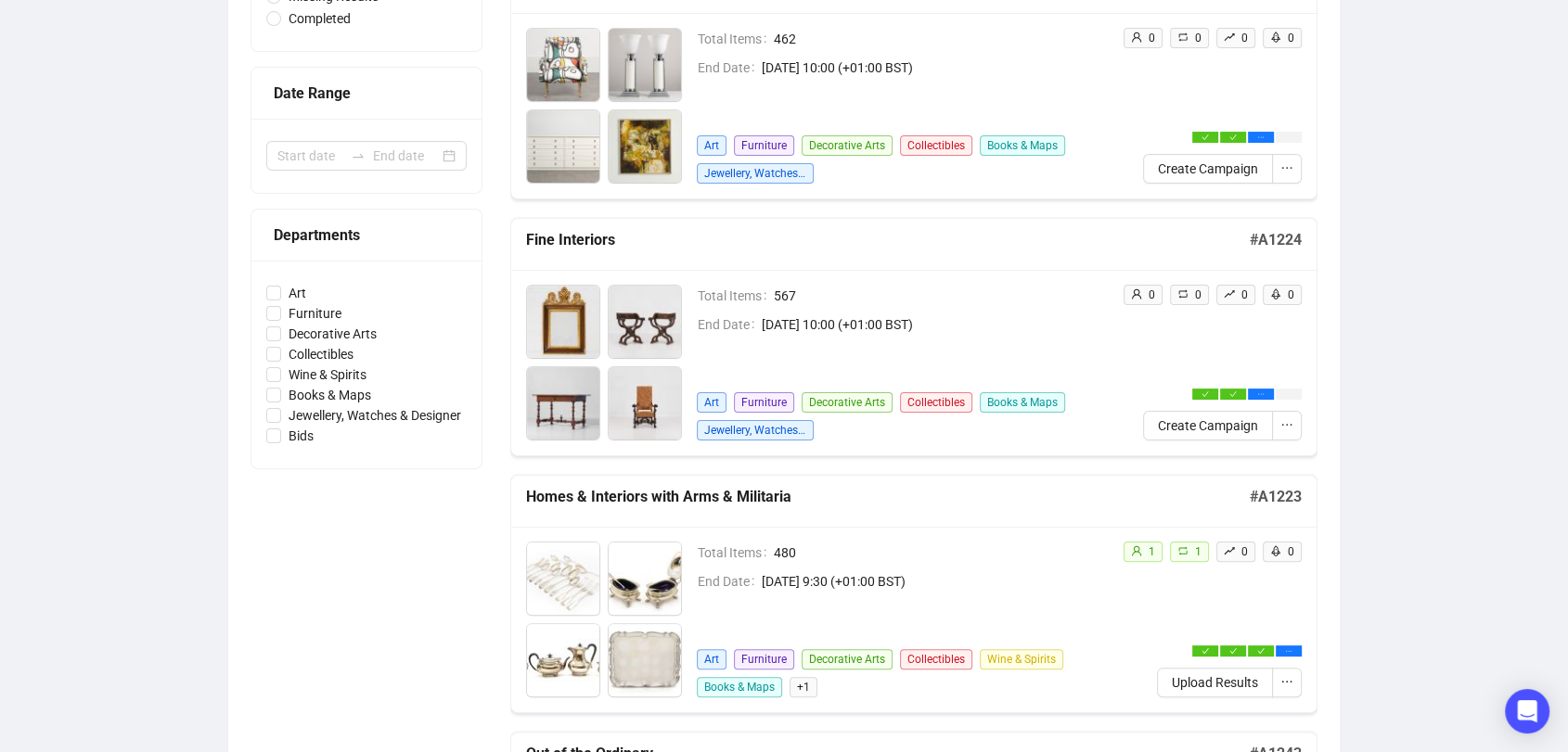
click at [1243, 415] on span "Create Campaign" at bounding box center [1207, 426] width 100 height 21
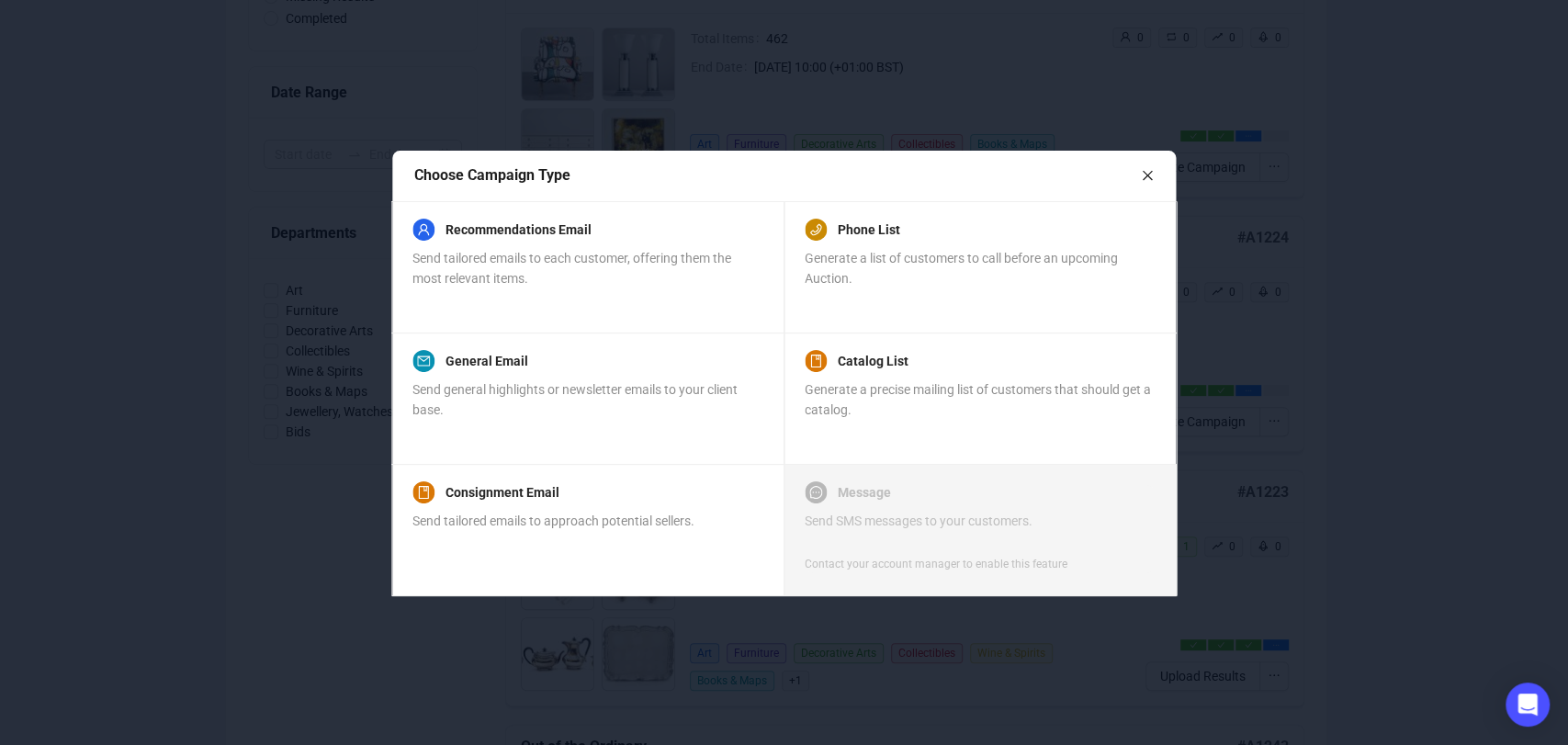
click at [1132, 185] on div "Choose Campaign Type" at bounding box center [777, 175] width 727 height 23
click at [1148, 169] on icon "close" at bounding box center [1147, 176] width 13 height 13
